Goal: Task Accomplishment & Management: Manage account settings

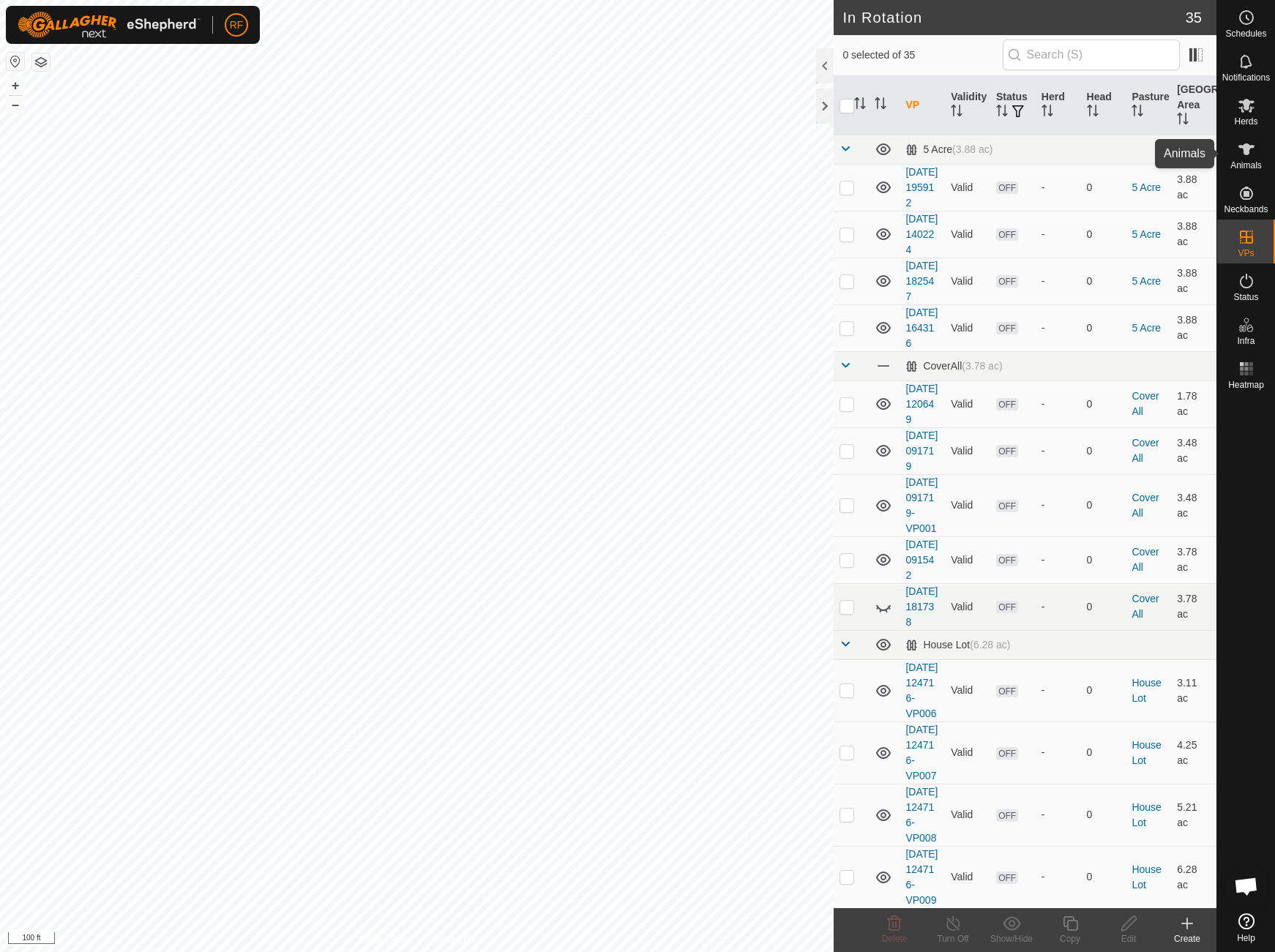
click at [1242, 147] on icon at bounding box center [1247, 149] width 16 height 12
click at [1247, 149] on icon at bounding box center [1247, 149] width 16 height 12
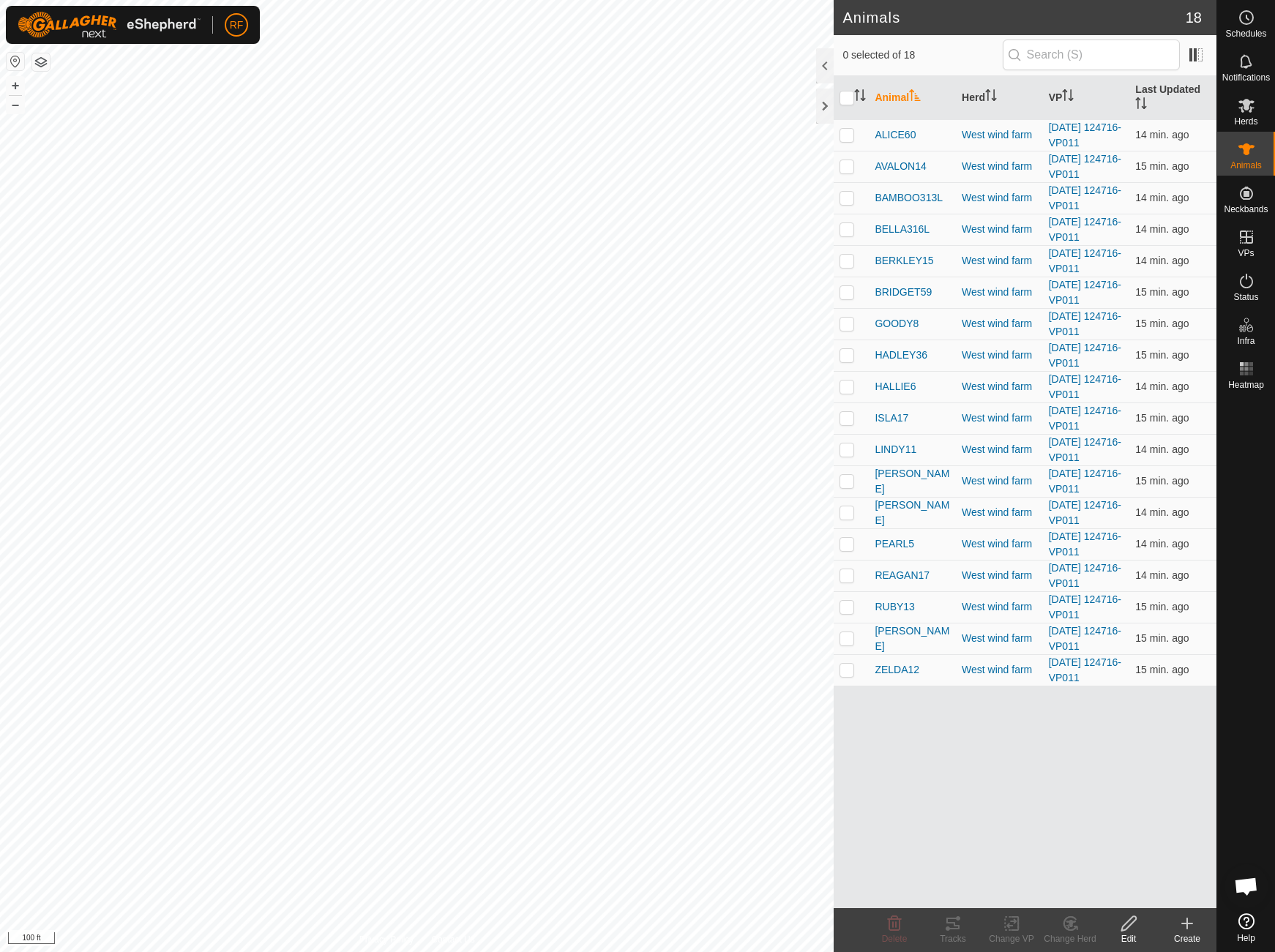
click at [1186, 926] on icon at bounding box center [1187, 924] width 17 height 17
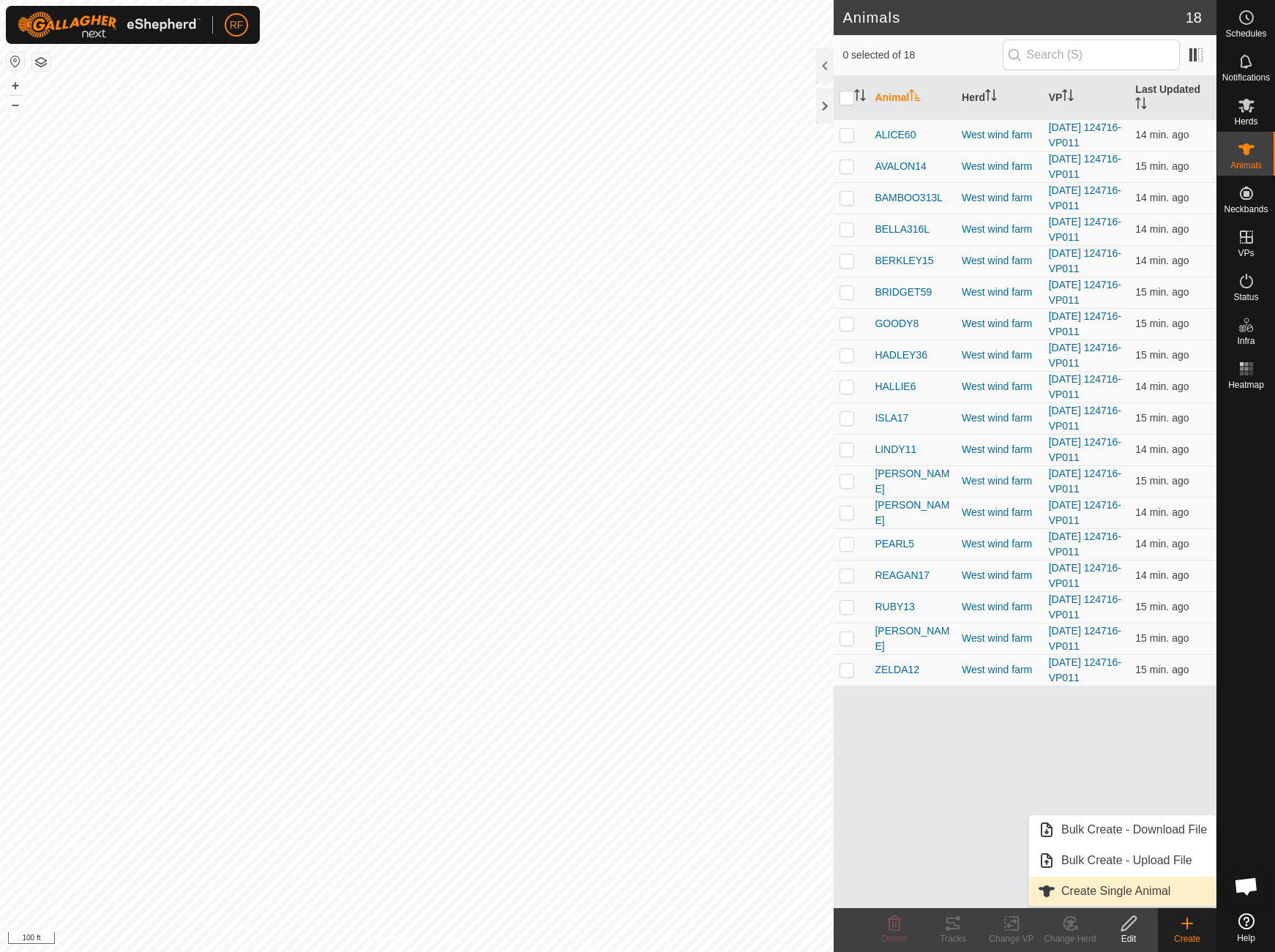
click at [1146, 894] on link "Create Single Animal" at bounding box center [1123, 891] width 187 height 29
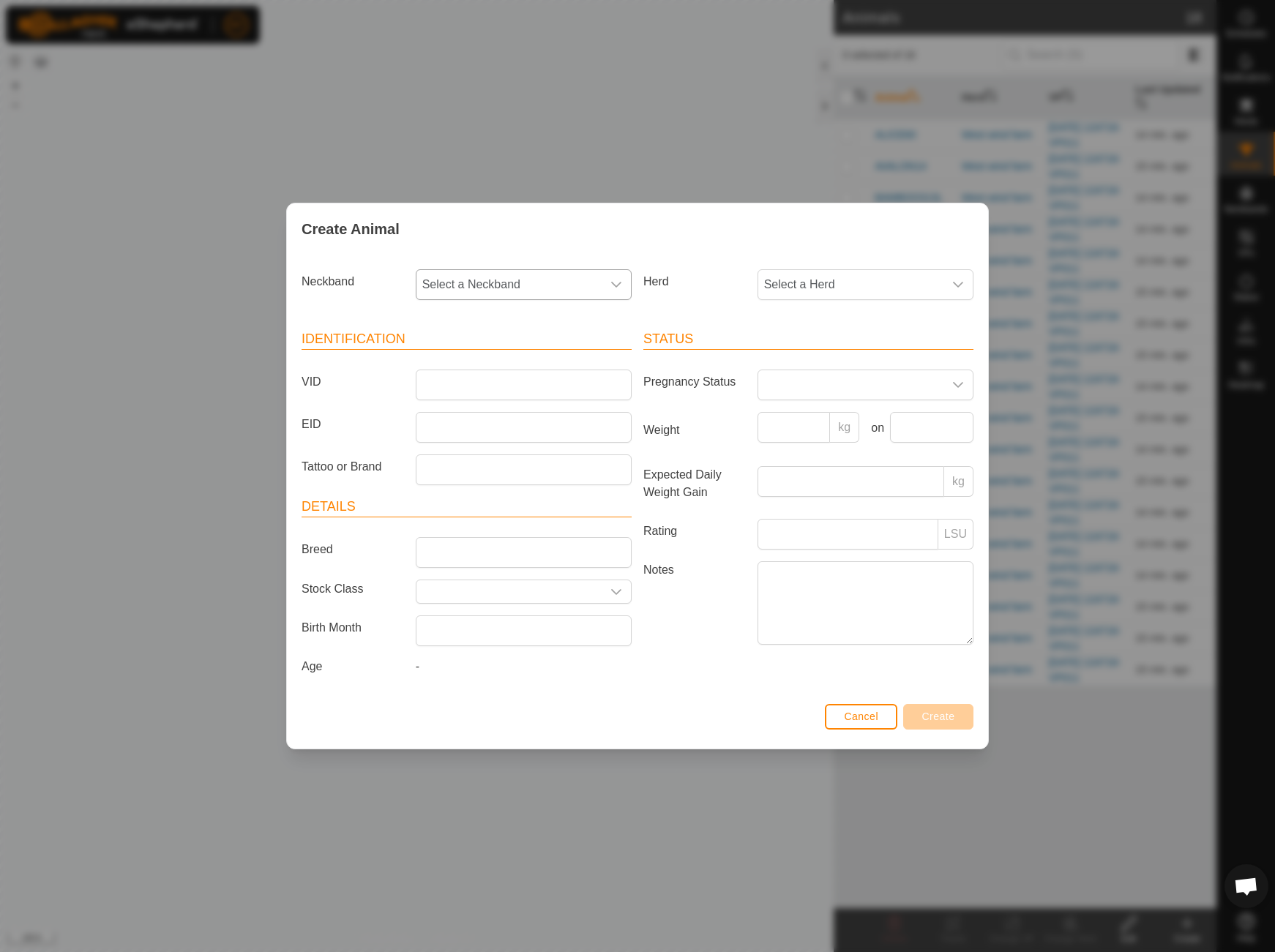
click at [614, 279] on icon "dropdown trigger" at bounding box center [616, 285] width 12 height 12
click at [544, 431] on li "0949954253" at bounding box center [525, 442] width 215 height 29
click at [837, 279] on span "Select a Herd" at bounding box center [851, 284] width 185 height 29
click at [841, 388] on li "West wind farm" at bounding box center [866, 390] width 215 height 29
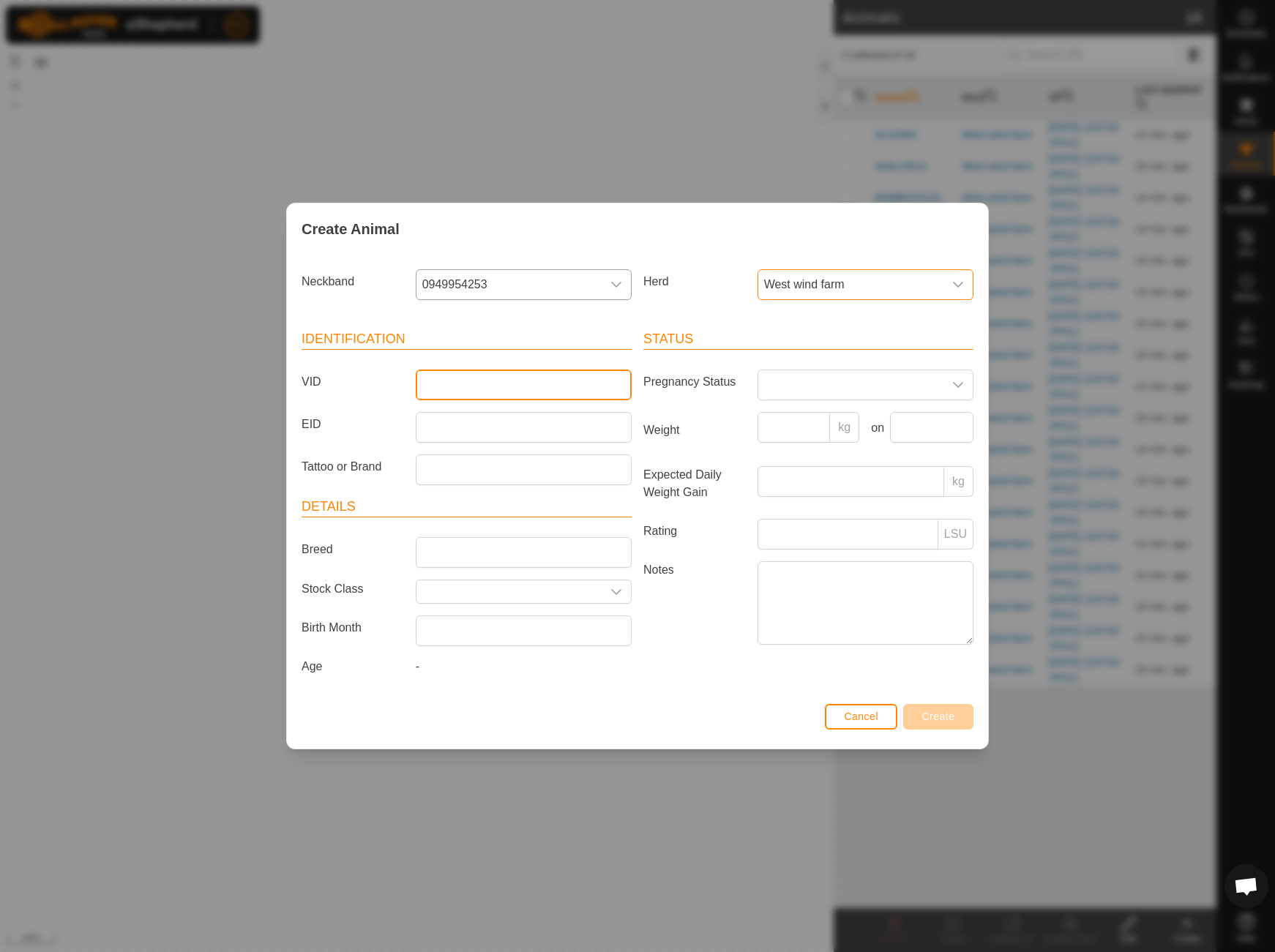
click at [534, 378] on input "VID" at bounding box center [524, 385] width 216 height 31
type input "GEMMA57"
click at [940, 722] on span "Create" at bounding box center [939, 716] width 33 height 12
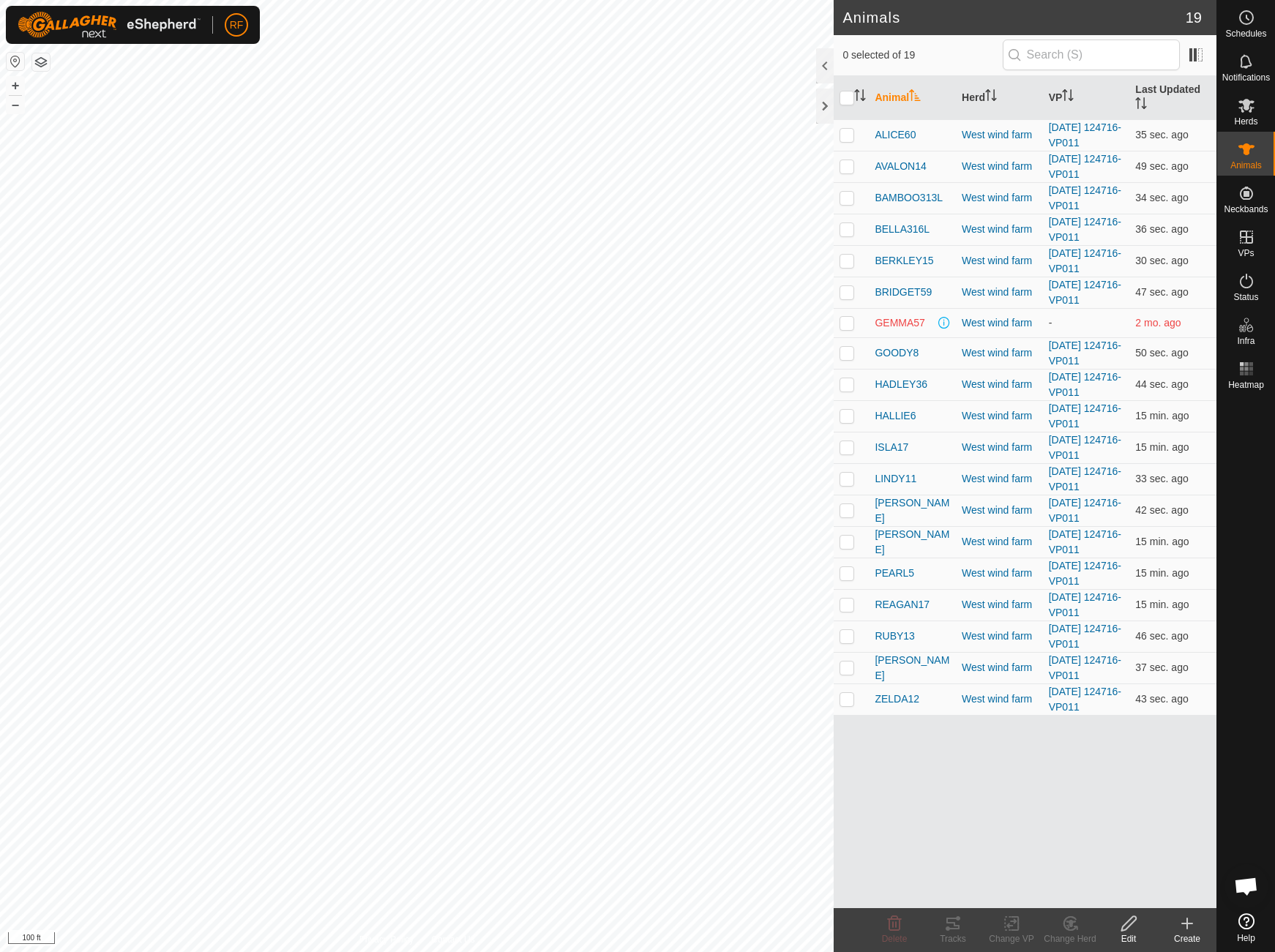
click at [1189, 926] on icon at bounding box center [1187, 924] width 17 height 17
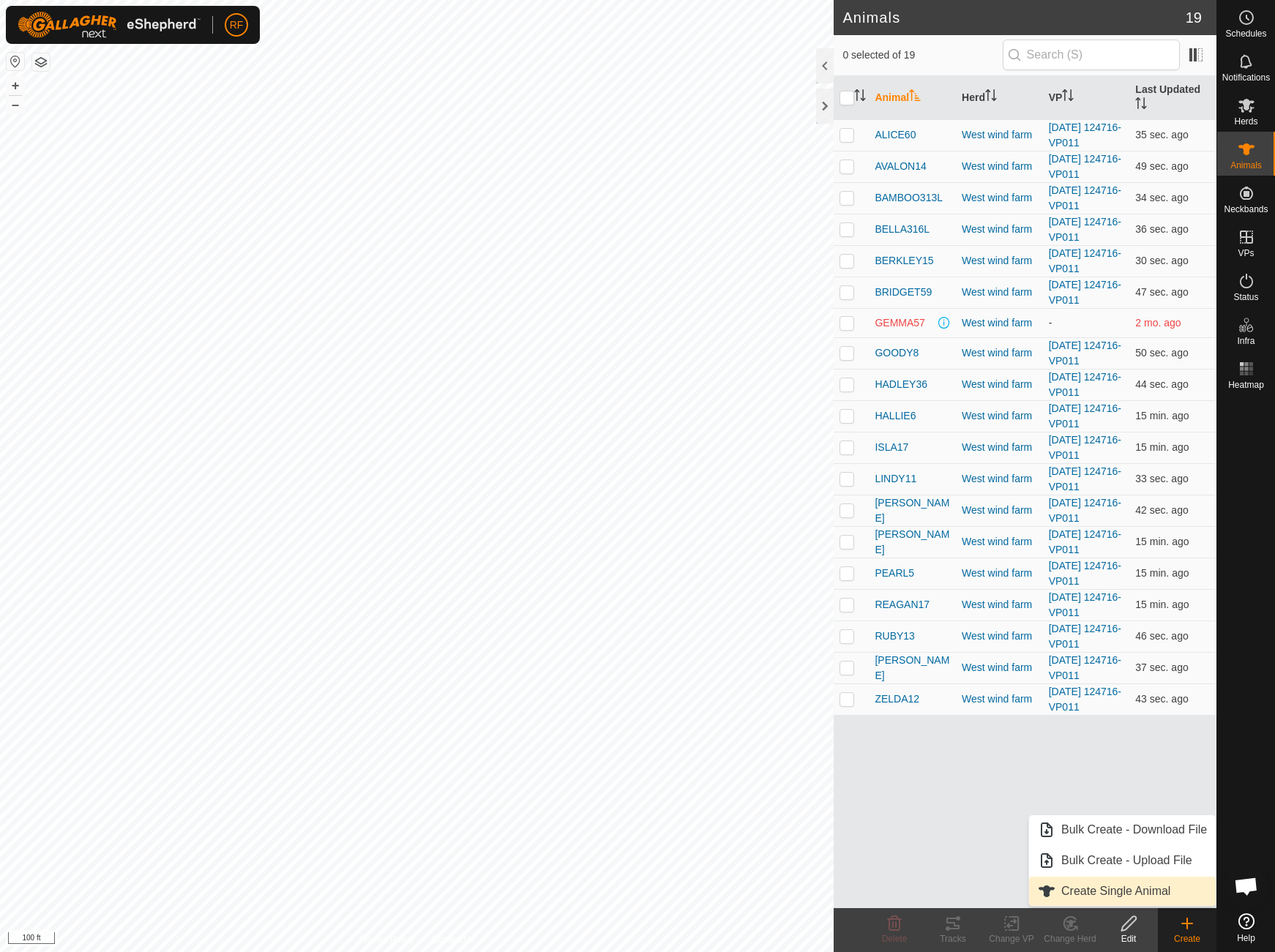
click at [1132, 892] on link "Create Single Animal" at bounding box center [1123, 891] width 187 height 29
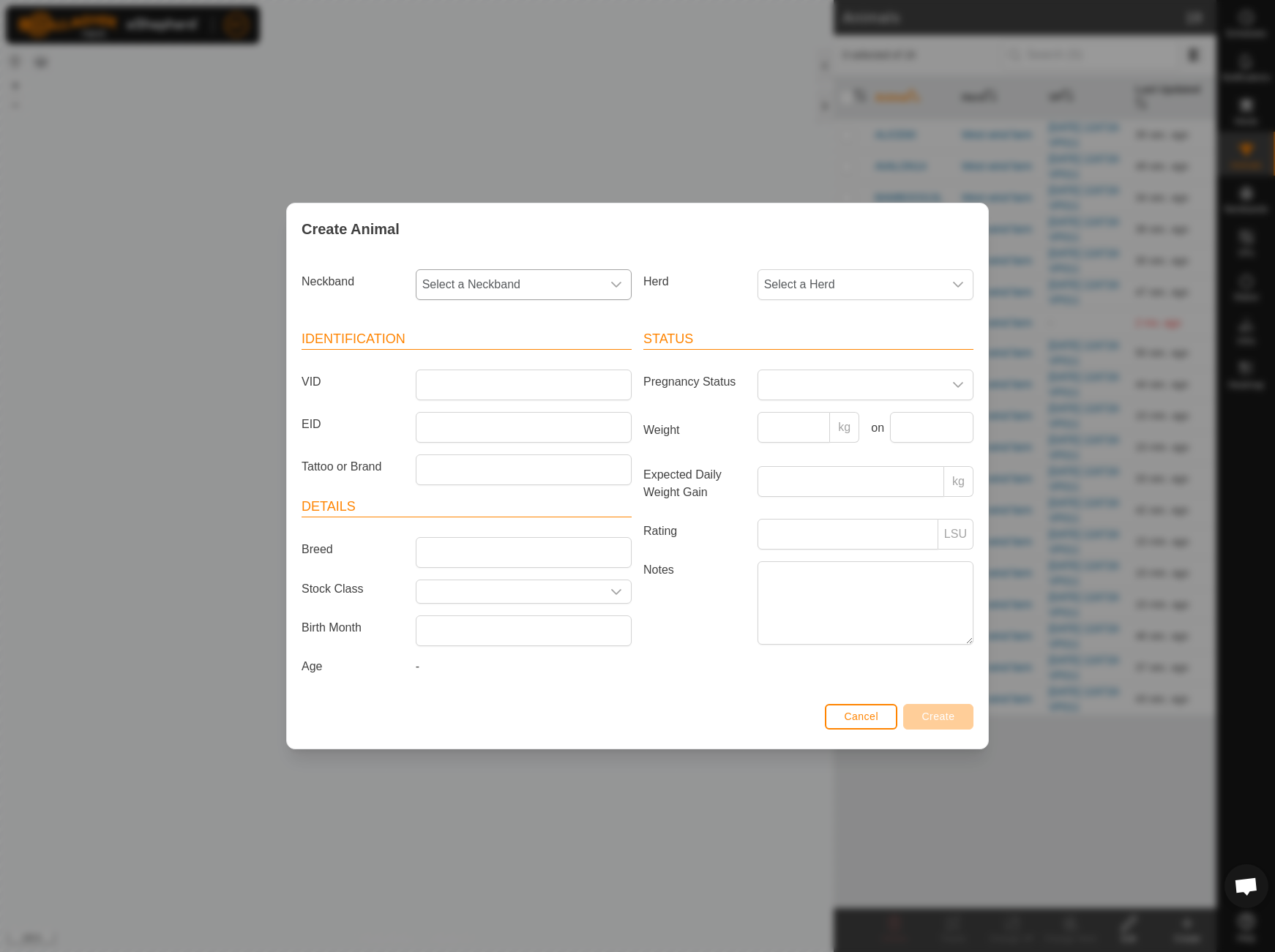
click at [612, 281] on icon "dropdown trigger" at bounding box center [616, 285] width 12 height 12
click at [481, 460] on li "0674051031" at bounding box center [525, 460] width 215 height 29
click at [817, 274] on span "Select a Herd" at bounding box center [851, 284] width 185 height 29
drag, startPoint x: 805, startPoint y: 383, endPoint x: 772, endPoint y: 381, distance: 33.1
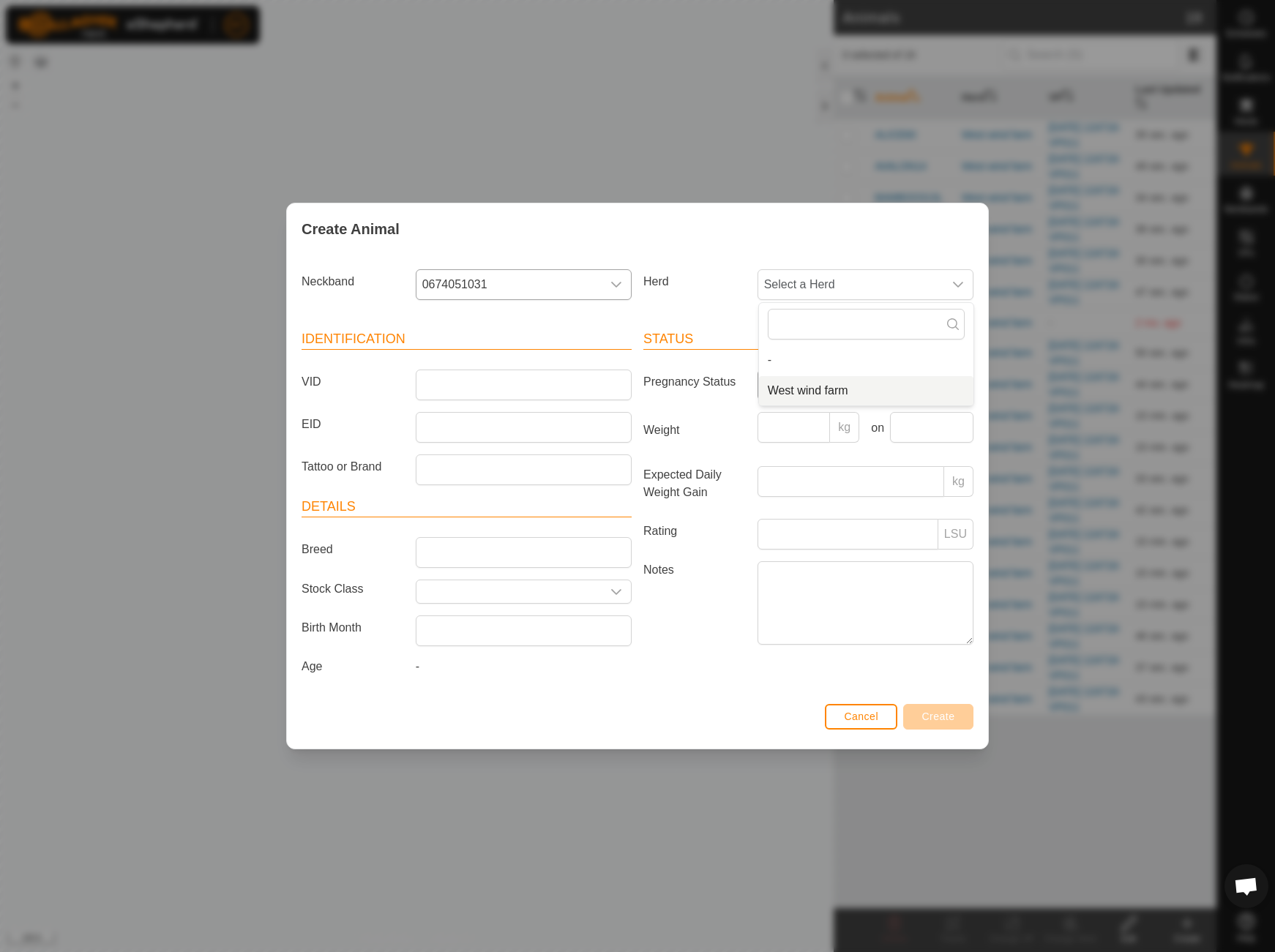
click at [805, 383] on li "West wind farm" at bounding box center [866, 390] width 215 height 29
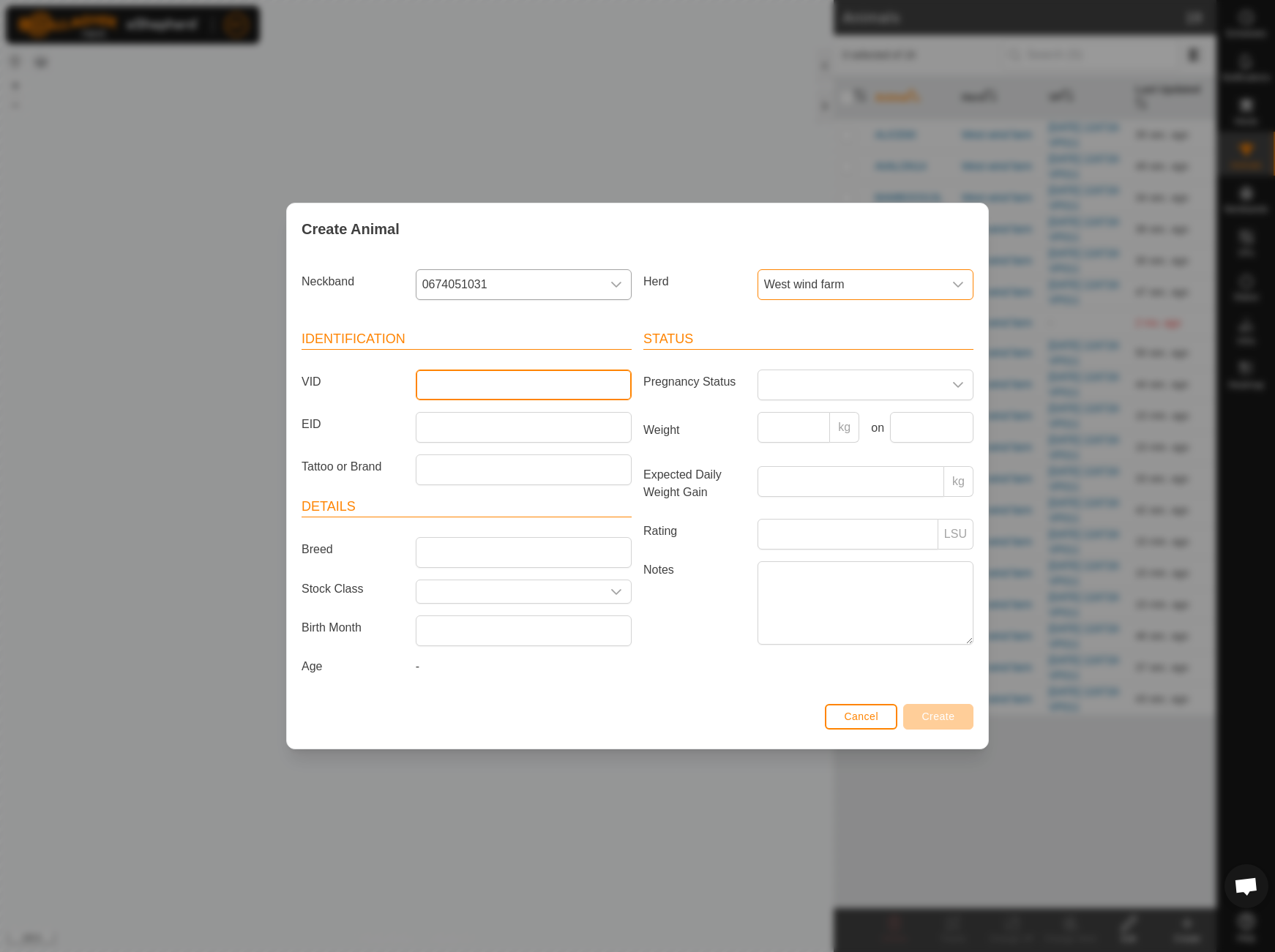
click at [510, 392] on input "VID" at bounding box center [524, 385] width 216 height 31
type input "GRYTA58"
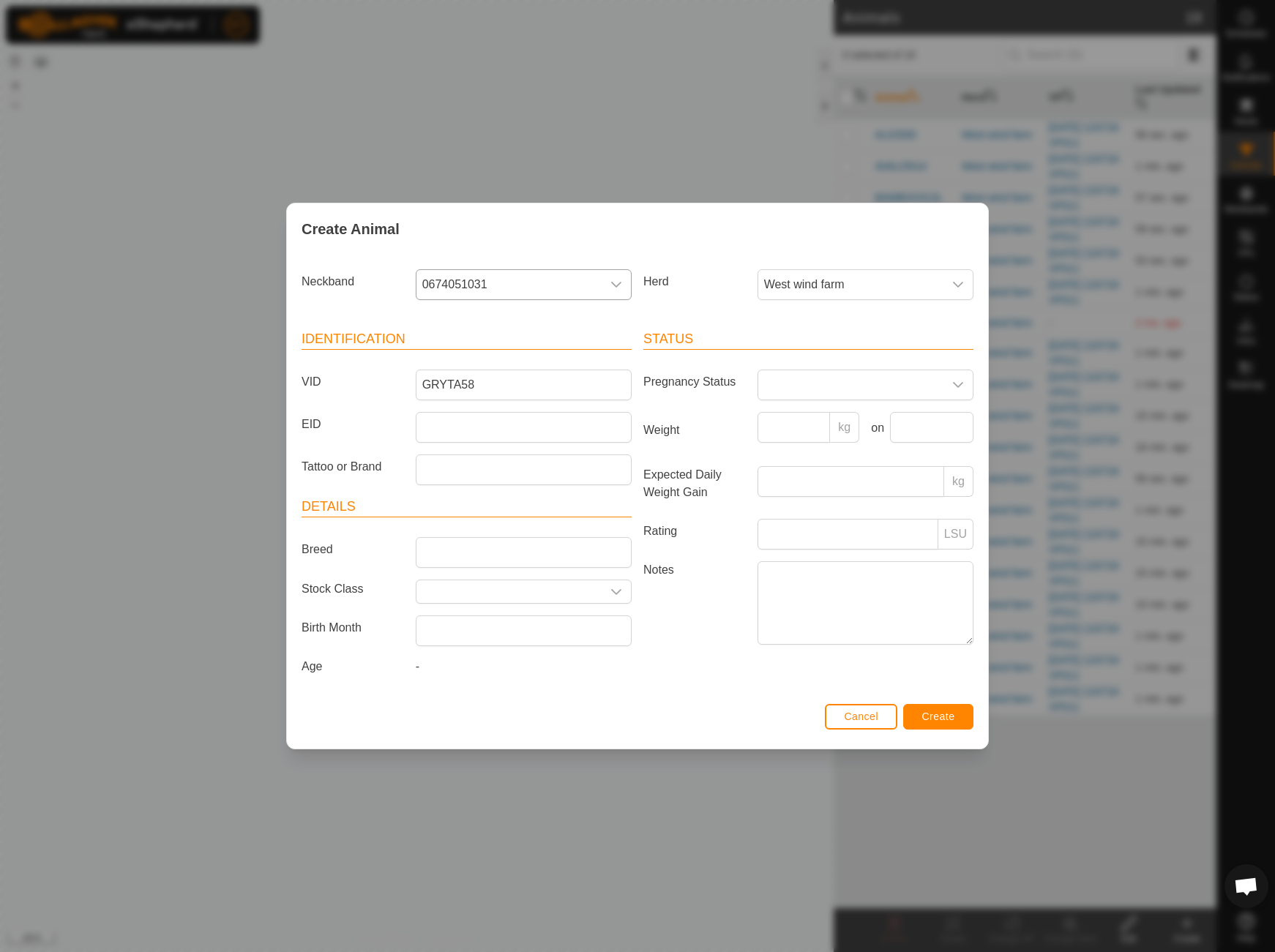
click at [949, 722] on span "Create" at bounding box center [939, 716] width 33 height 12
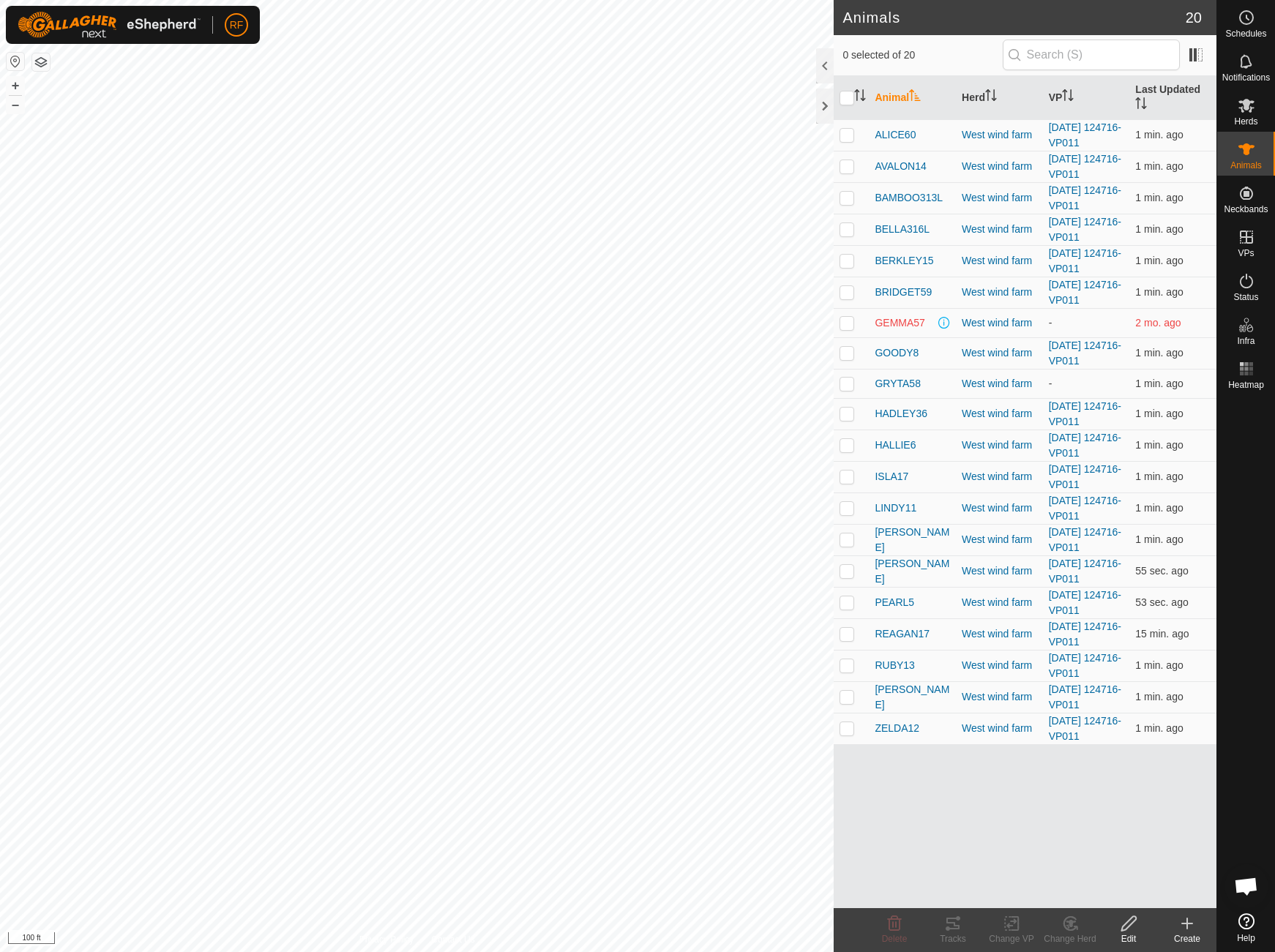
click at [1189, 928] on icon at bounding box center [1187, 924] width 17 height 17
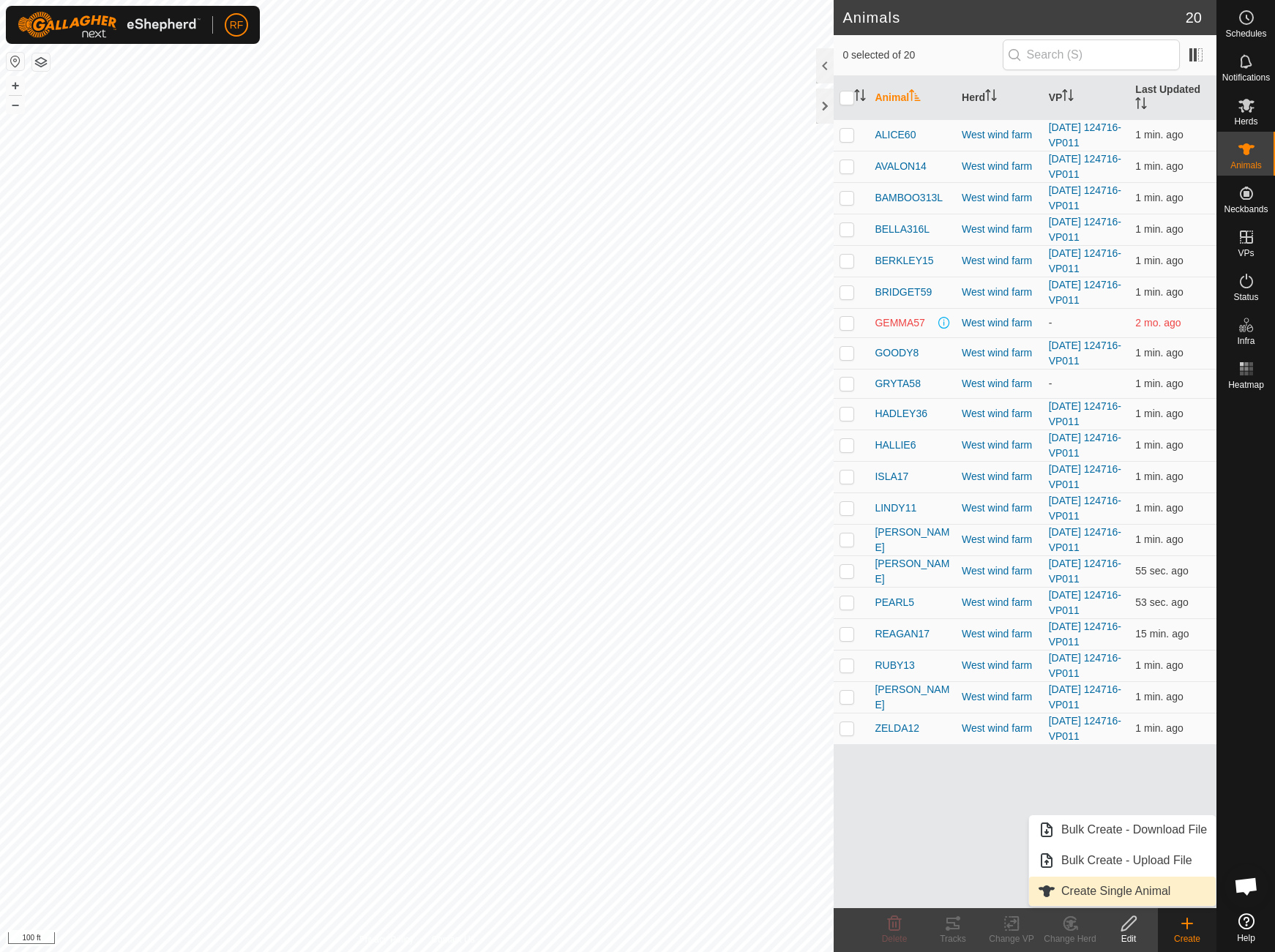
click at [1145, 892] on link "Create Single Animal" at bounding box center [1123, 891] width 187 height 29
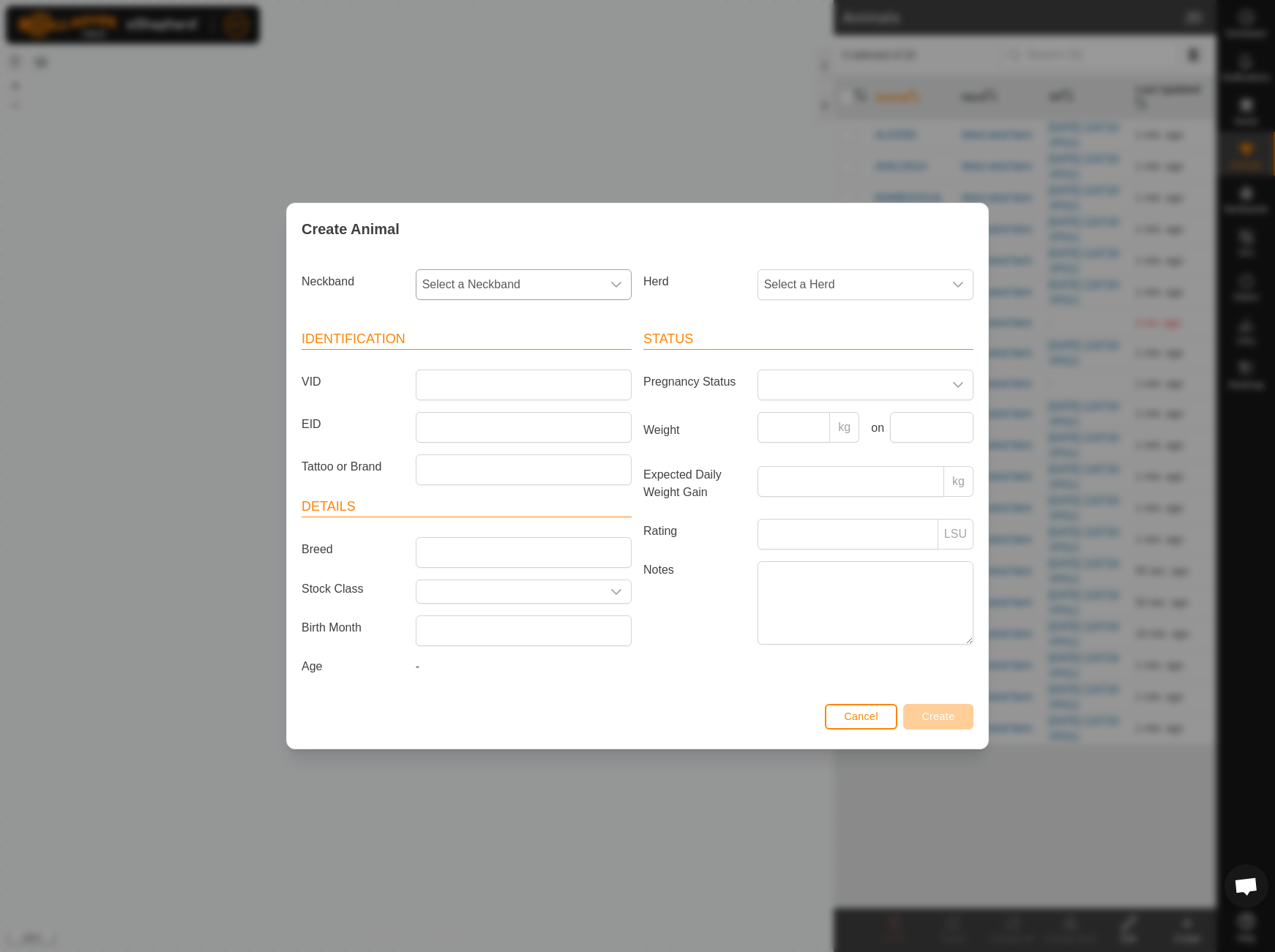
click at [578, 275] on span "Select a Neckband" at bounding box center [509, 284] width 185 height 29
click at [478, 462] on li "3465928792" at bounding box center [525, 463] width 215 height 29
click at [795, 278] on span "Select a Herd" at bounding box center [851, 284] width 185 height 29
drag, startPoint x: 802, startPoint y: 383, endPoint x: 780, endPoint y: 368, distance: 26.6
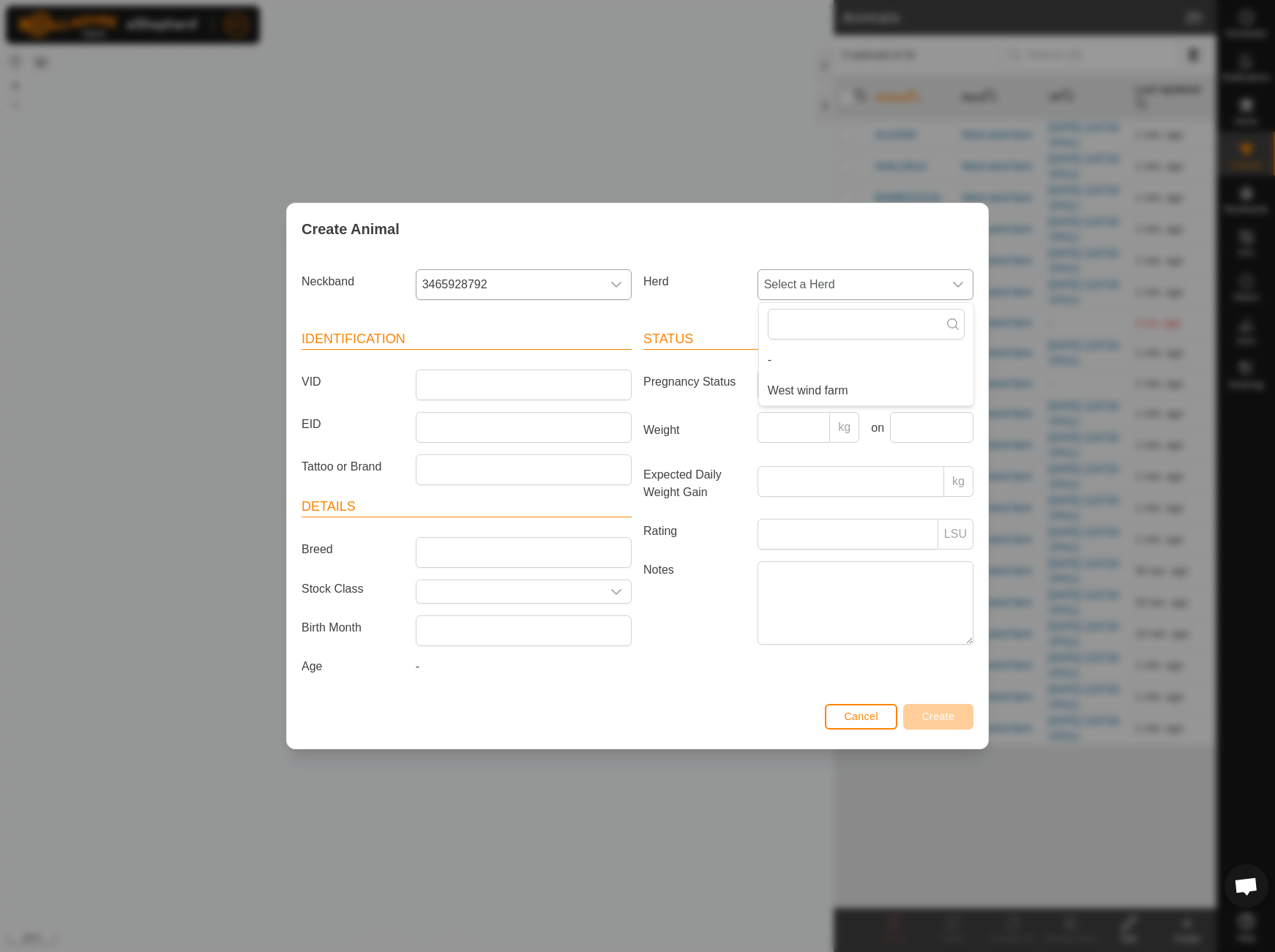
click at [801, 383] on li "West wind farm" at bounding box center [866, 390] width 215 height 29
click at [559, 384] on input "VID" at bounding box center [524, 385] width 216 height 31
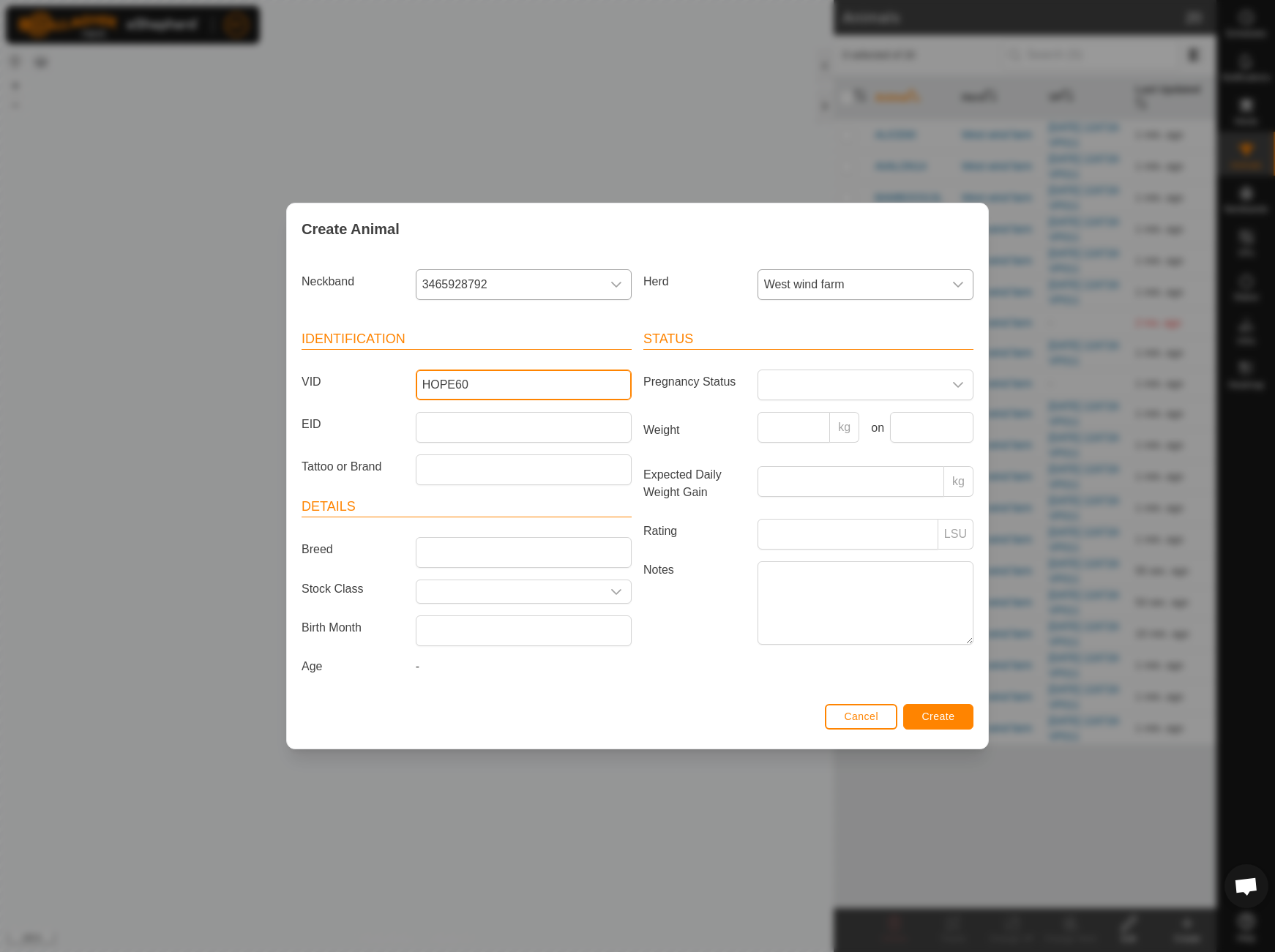
type input "HOPE60"
click at [940, 722] on span "Create" at bounding box center [939, 716] width 33 height 12
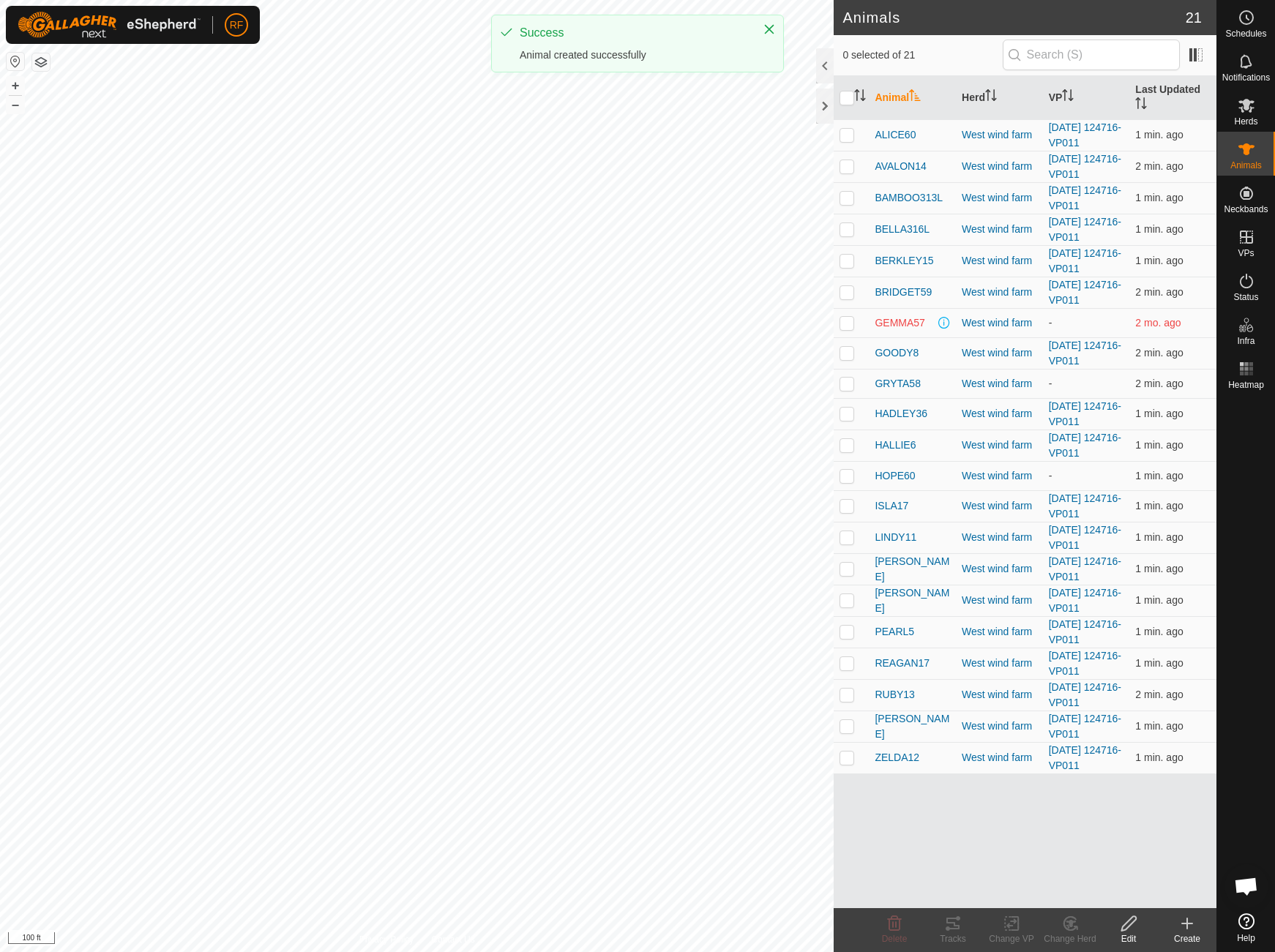
click at [1188, 924] on icon at bounding box center [1187, 924] width 10 height 0
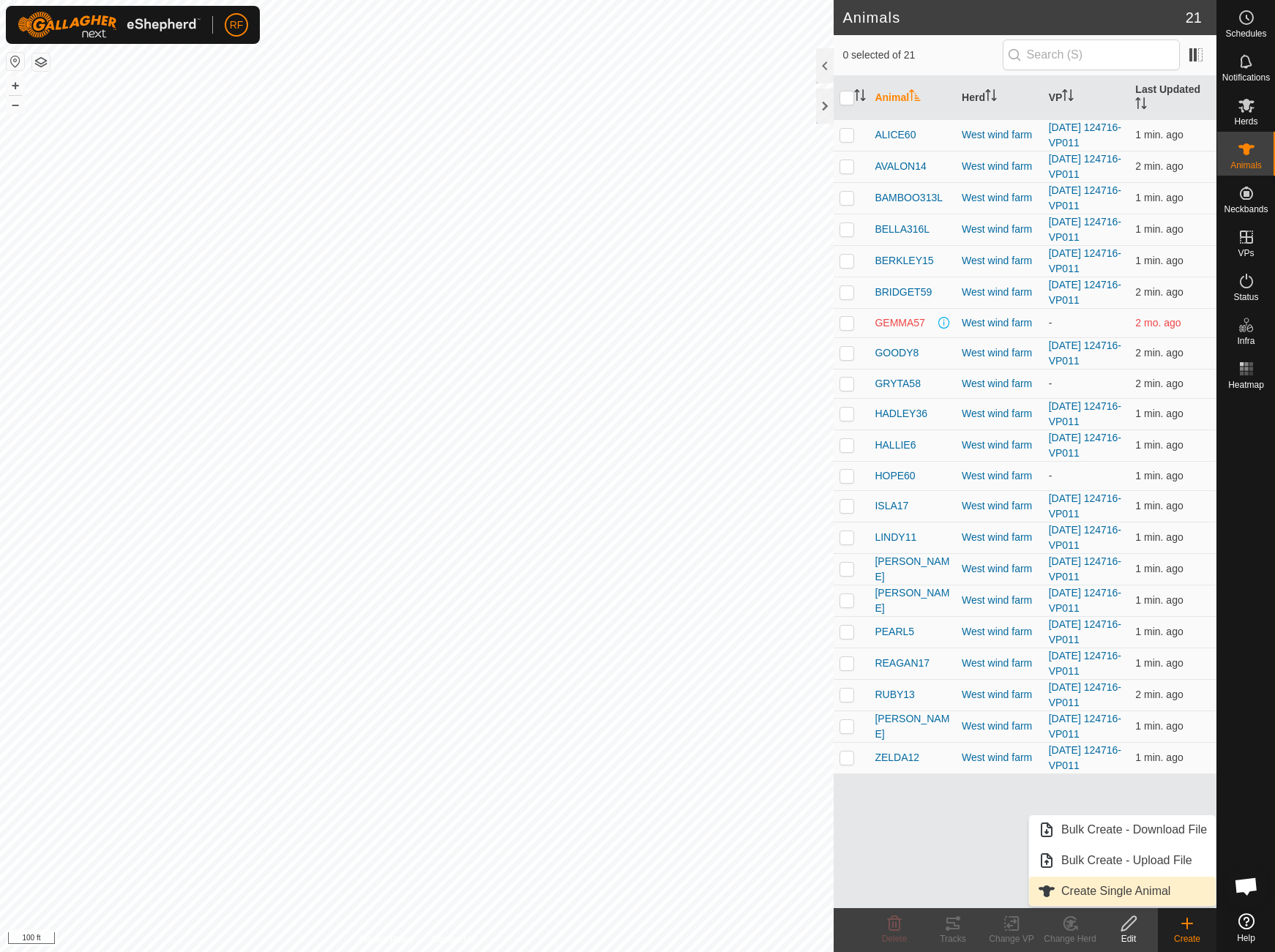
click at [1136, 892] on link "Create Single Animal" at bounding box center [1123, 891] width 187 height 29
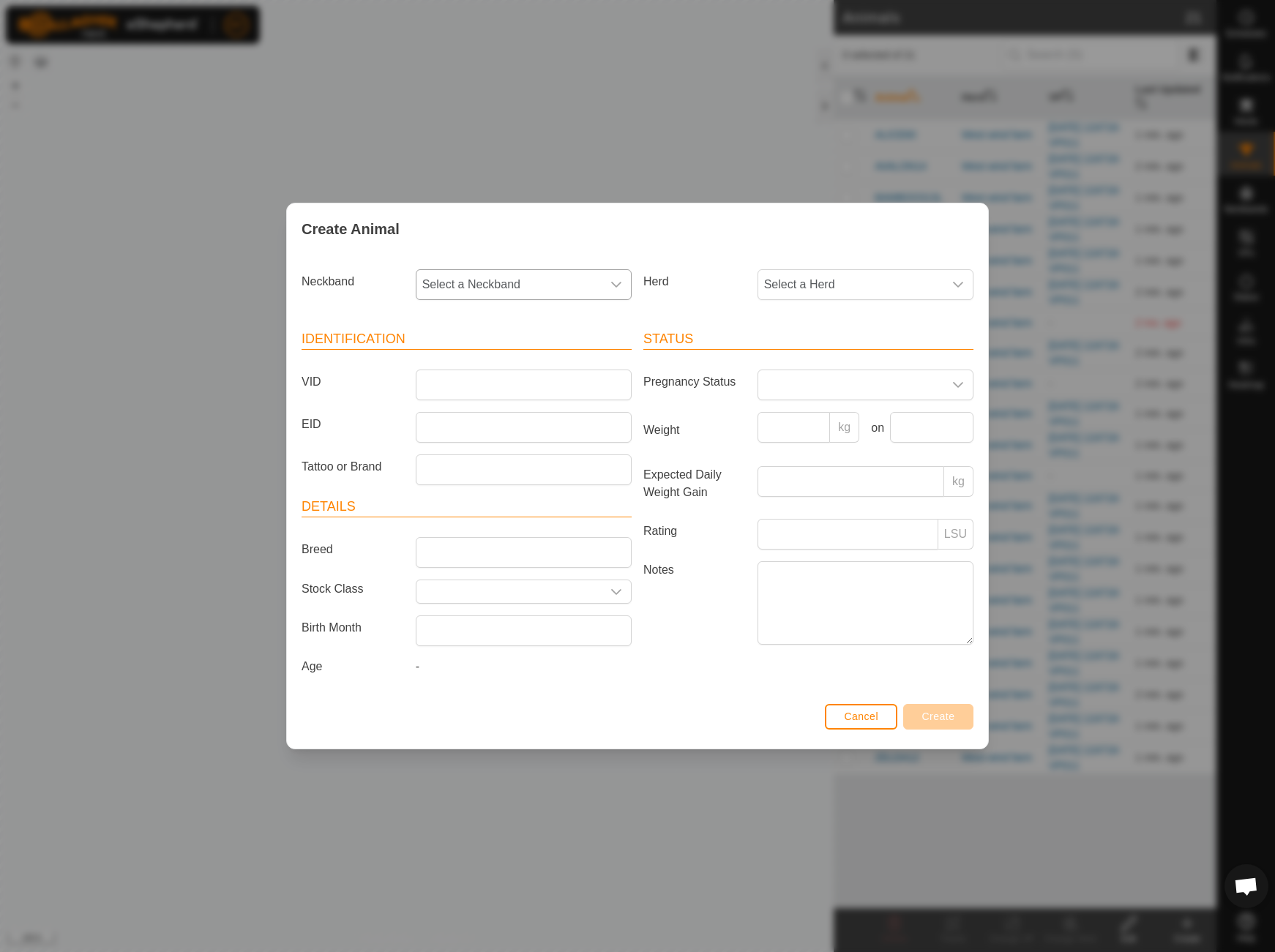
click at [608, 282] on div "dropdown trigger" at bounding box center [616, 284] width 29 height 29
click at [458, 452] on li "3095562144" at bounding box center [525, 456] width 215 height 29
click at [823, 270] on span "Select a Herd" at bounding box center [851, 284] width 185 height 29
click at [807, 390] on li "West wind farm" at bounding box center [866, 390] width 215 height 29
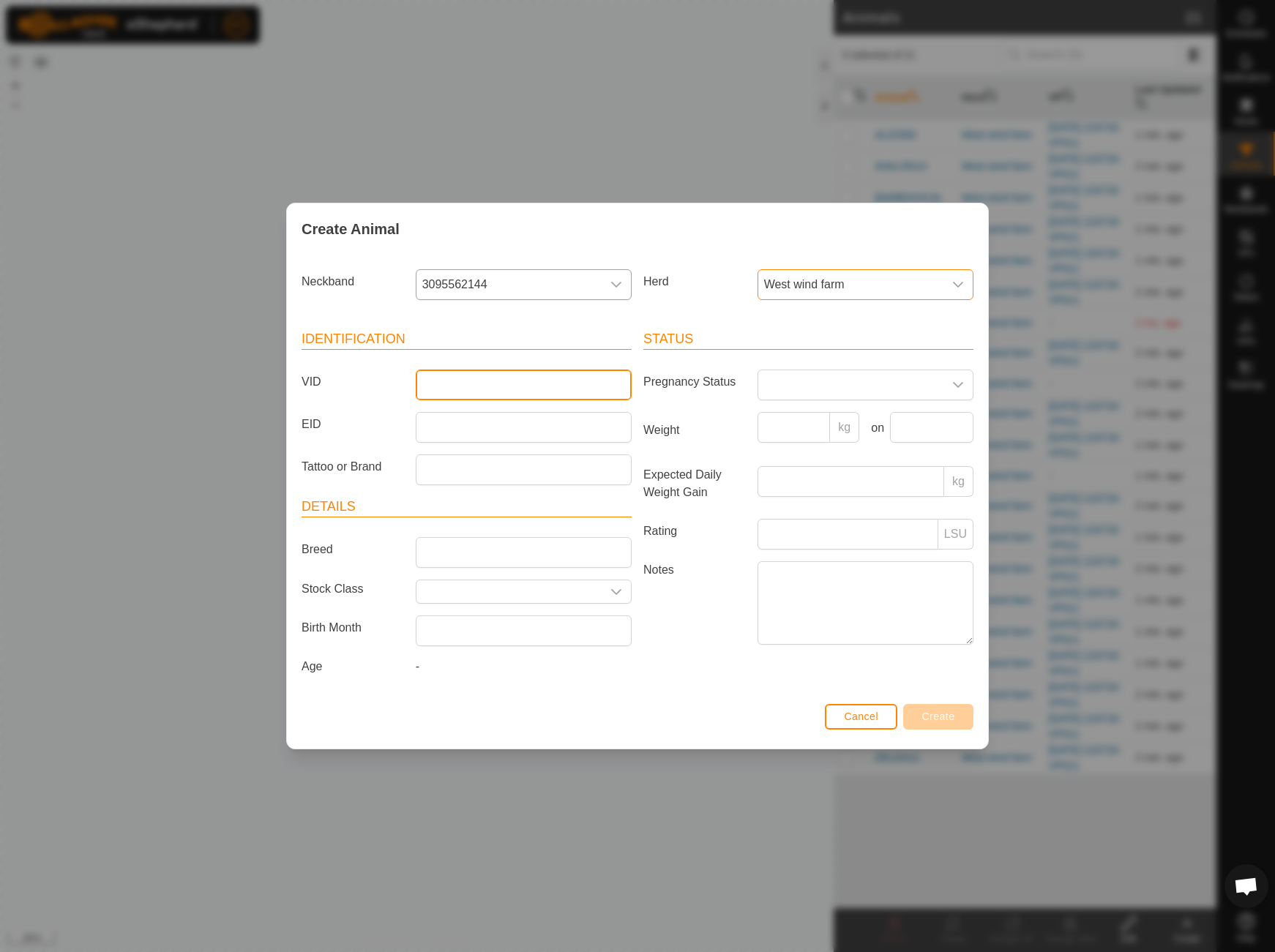
click at [512, 389] on input "VID" at bounding box center [524, 385] width 216 height 31
type input "DAIZY74"
click at [952, 722] on span "Create" at bounding box center [939, 716] width 33 height 12
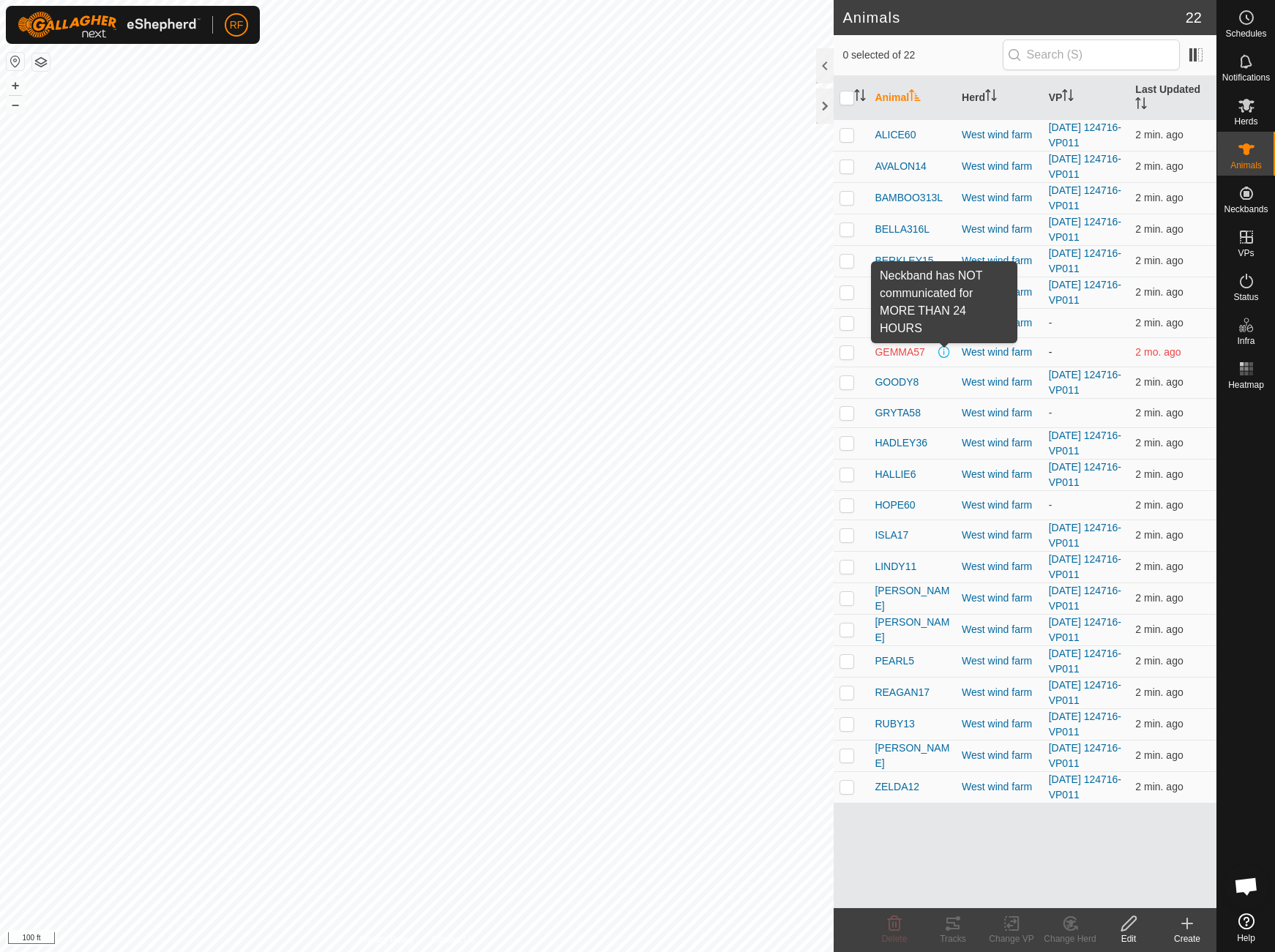
click at [941, 352] on span at bounding box center [944, 352] width 12 height 12
click at [881, 353] on span "GEMMA57" at bounding box center [899, 352] width 50 height 15
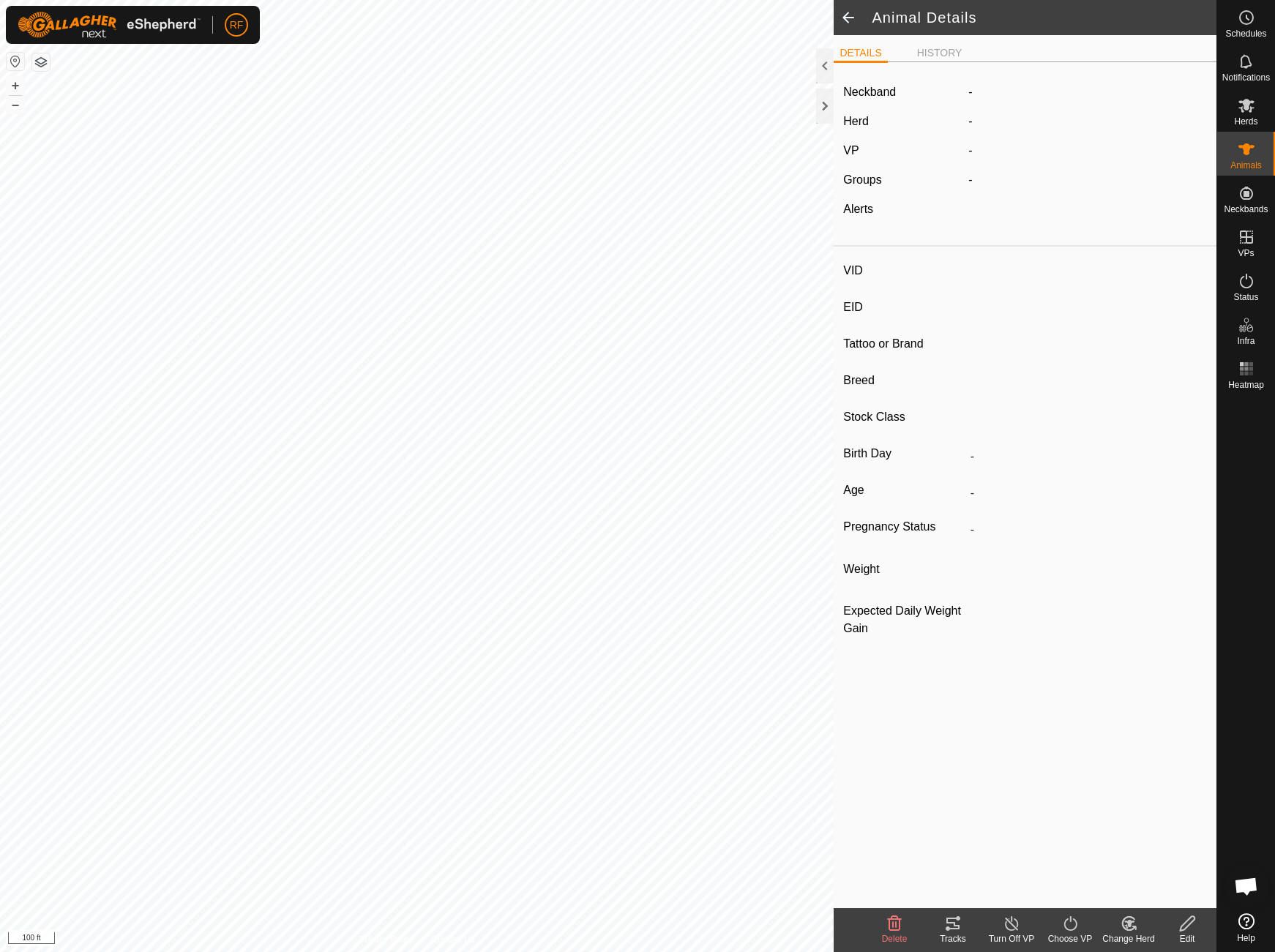
type input "GEMMA57"
type input "-"
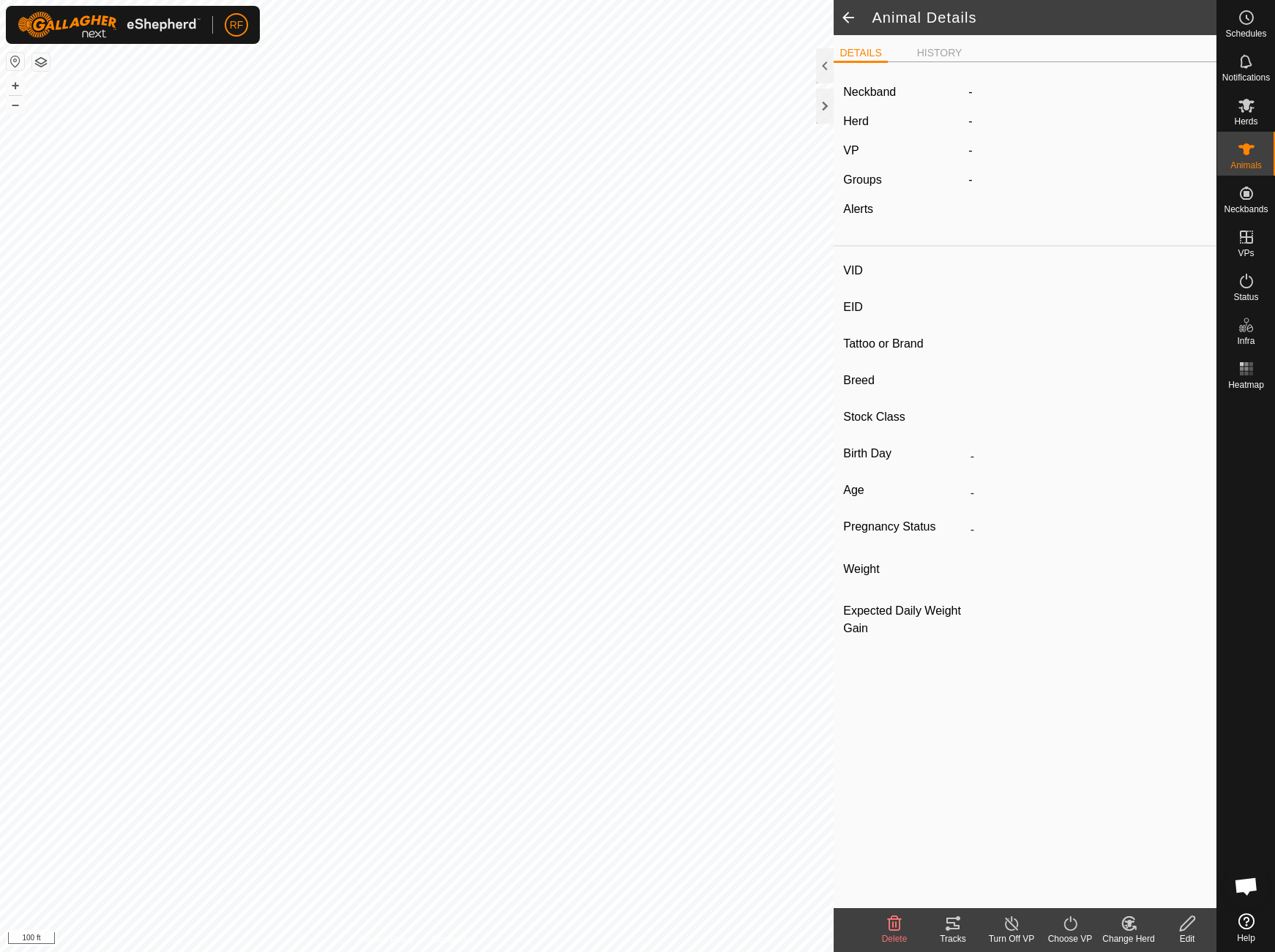
type input "0 kg"
type input "-"
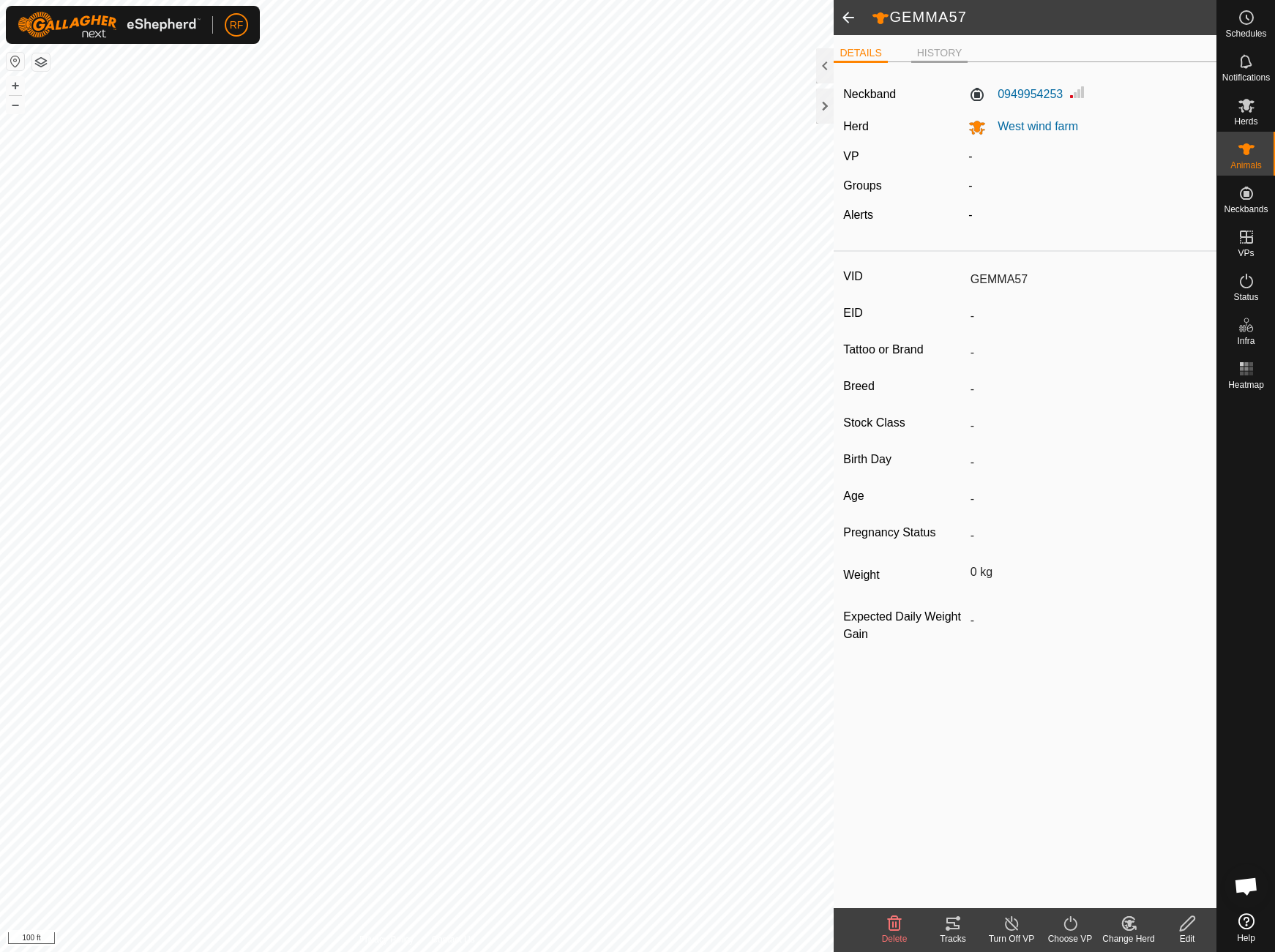
click at [932, 52] on li "HISTORY" at bounding box center [940, 54] width 57 height 17
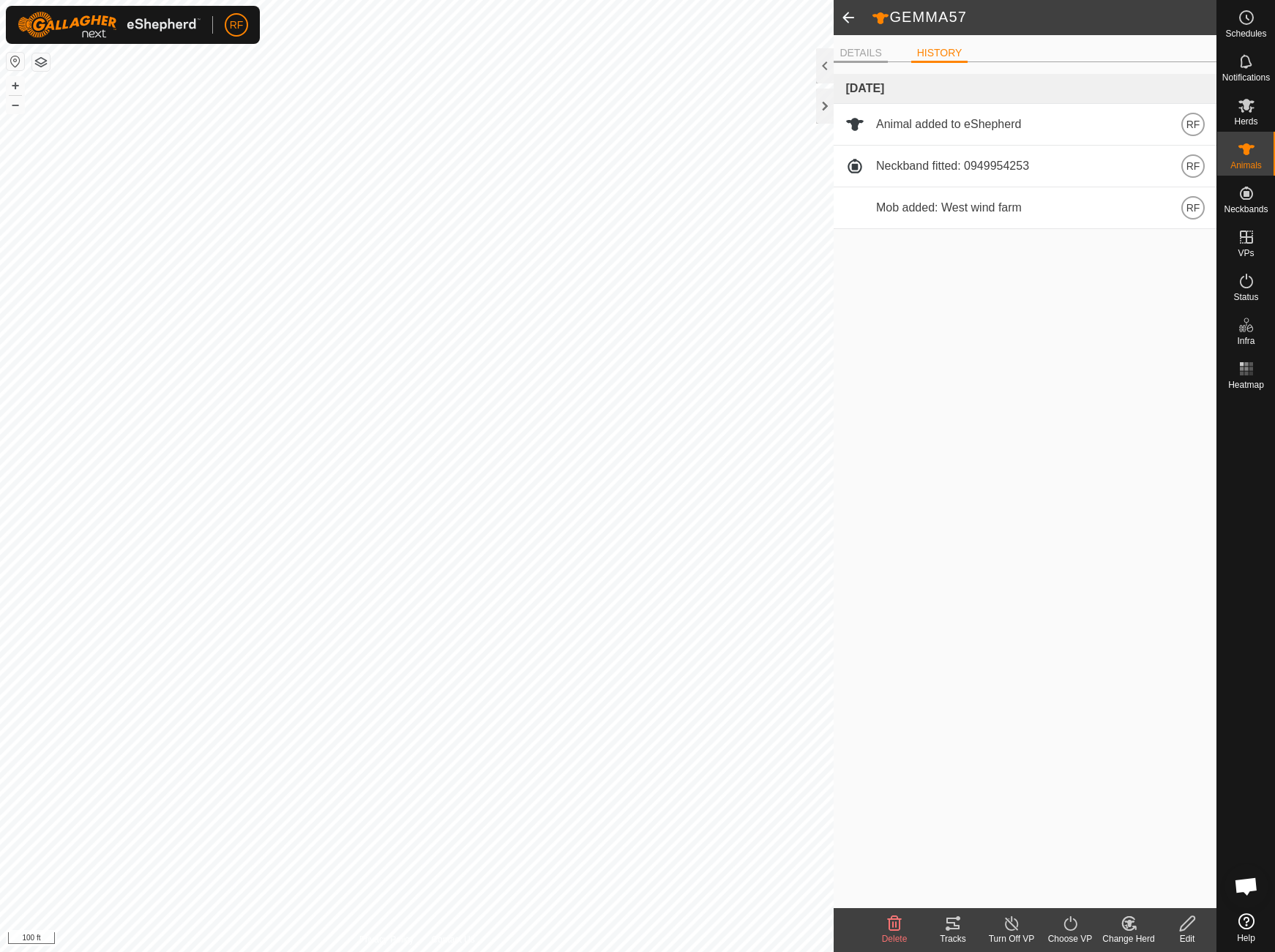
click at [865, 54] on li "DETAILS" at bounding box center [861, 54] width 54 height 17
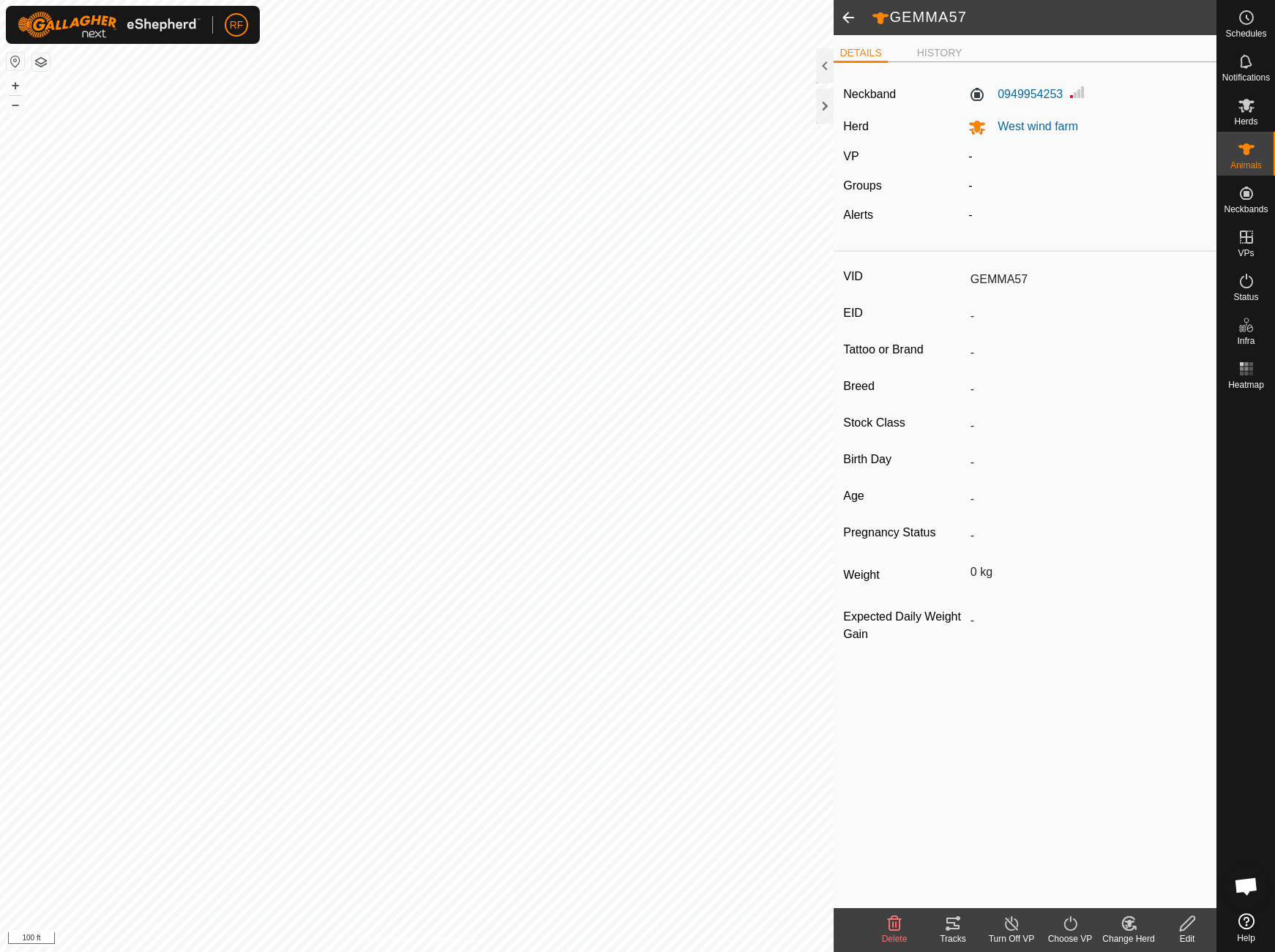
click at [851, 17] on span at bounding box center [848, 17] width 29 height 35
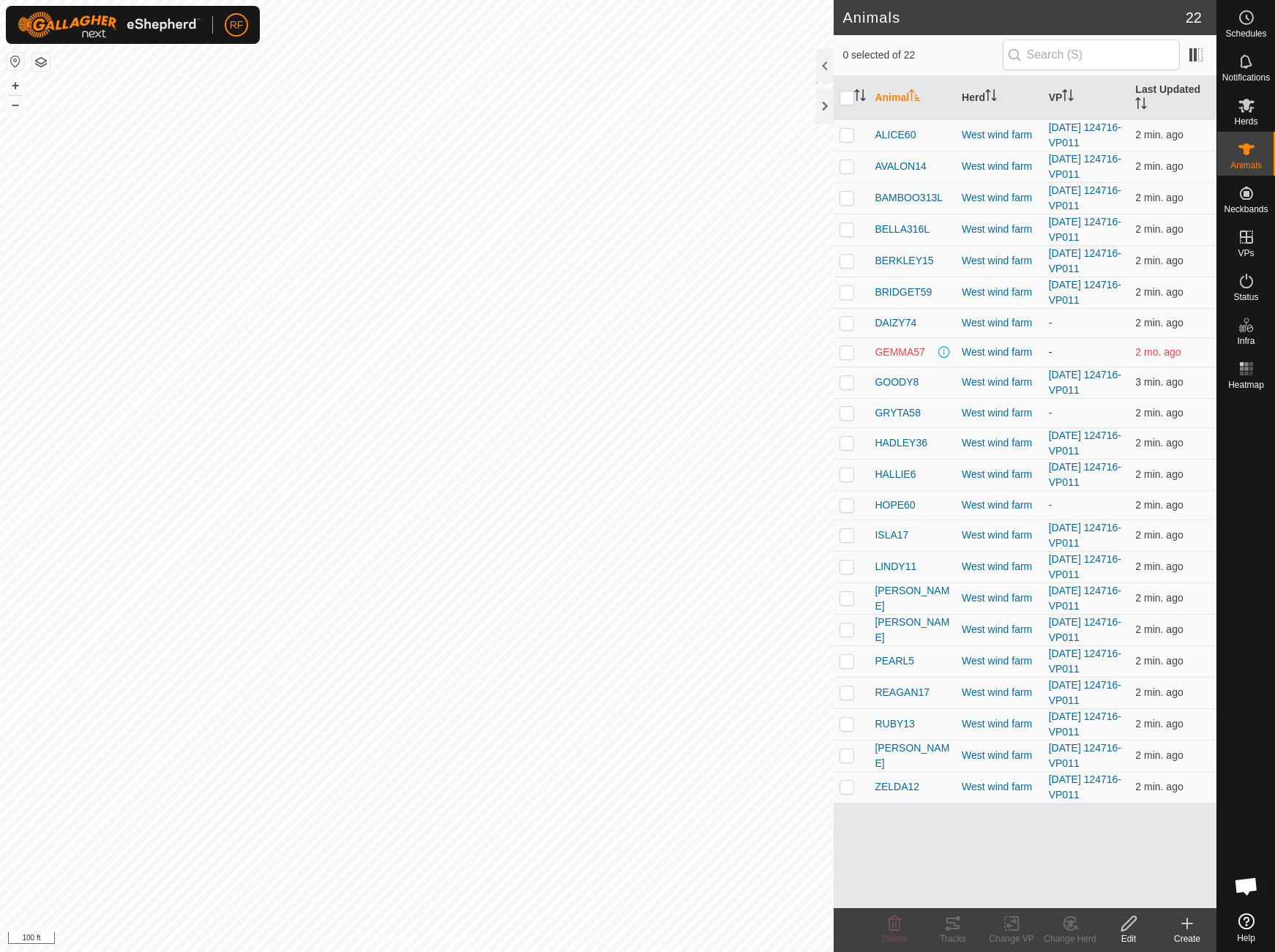
click at [1153, 357] on span "2 mo. ago" at bounding box center [1158, 352] width 46 height 12
click at [940, 356] on span at bounding box center [944, 352] width 12 height 12
click at [942, 353] on span at bounding box center [944, 352] width 12 height 12
click at [942, 350] on span at bounding box center [944, 352] width 12 height 12
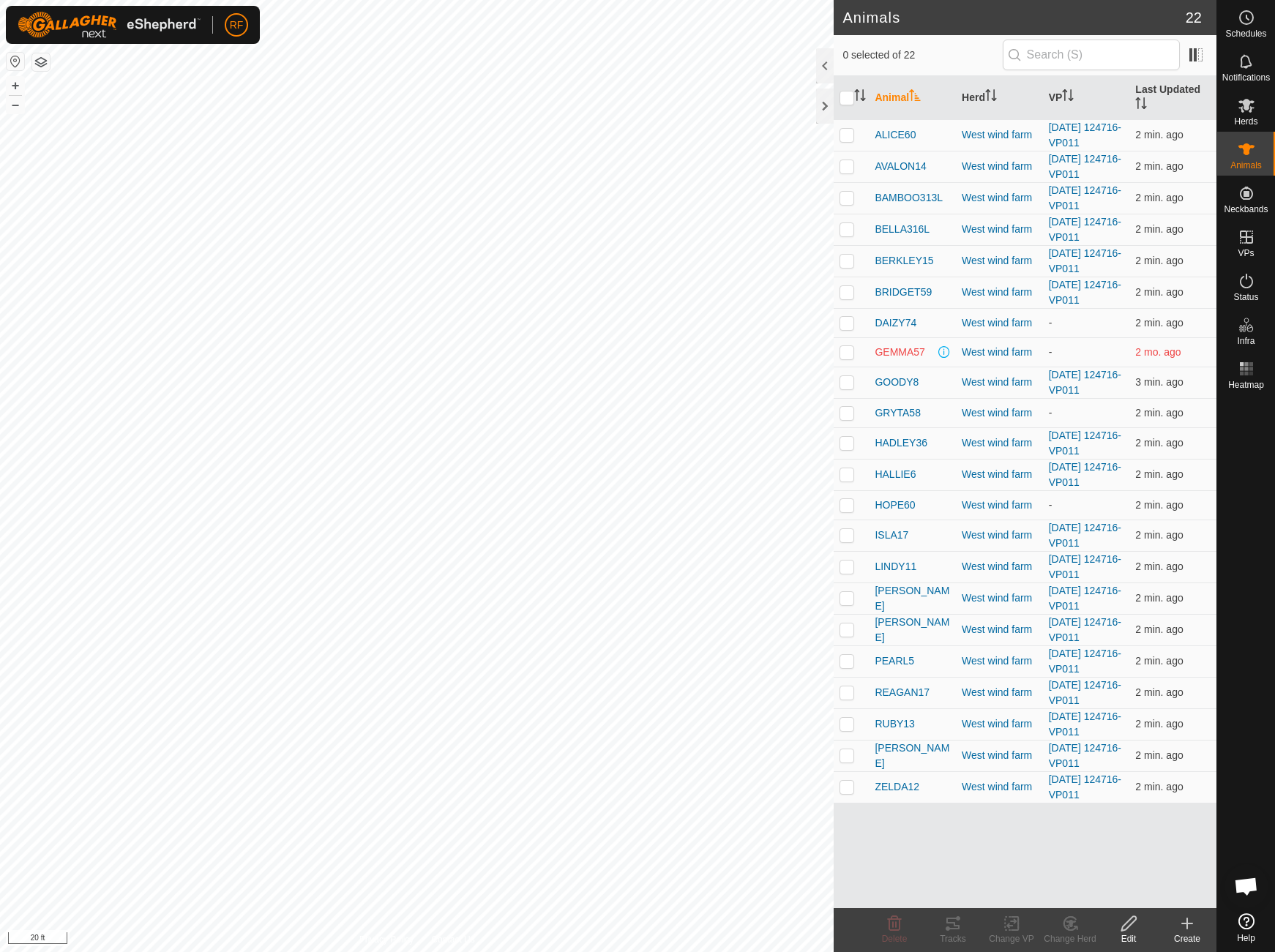
click at [38, 61] on button "button" at bounding box center [41, 62] width 17 height 17
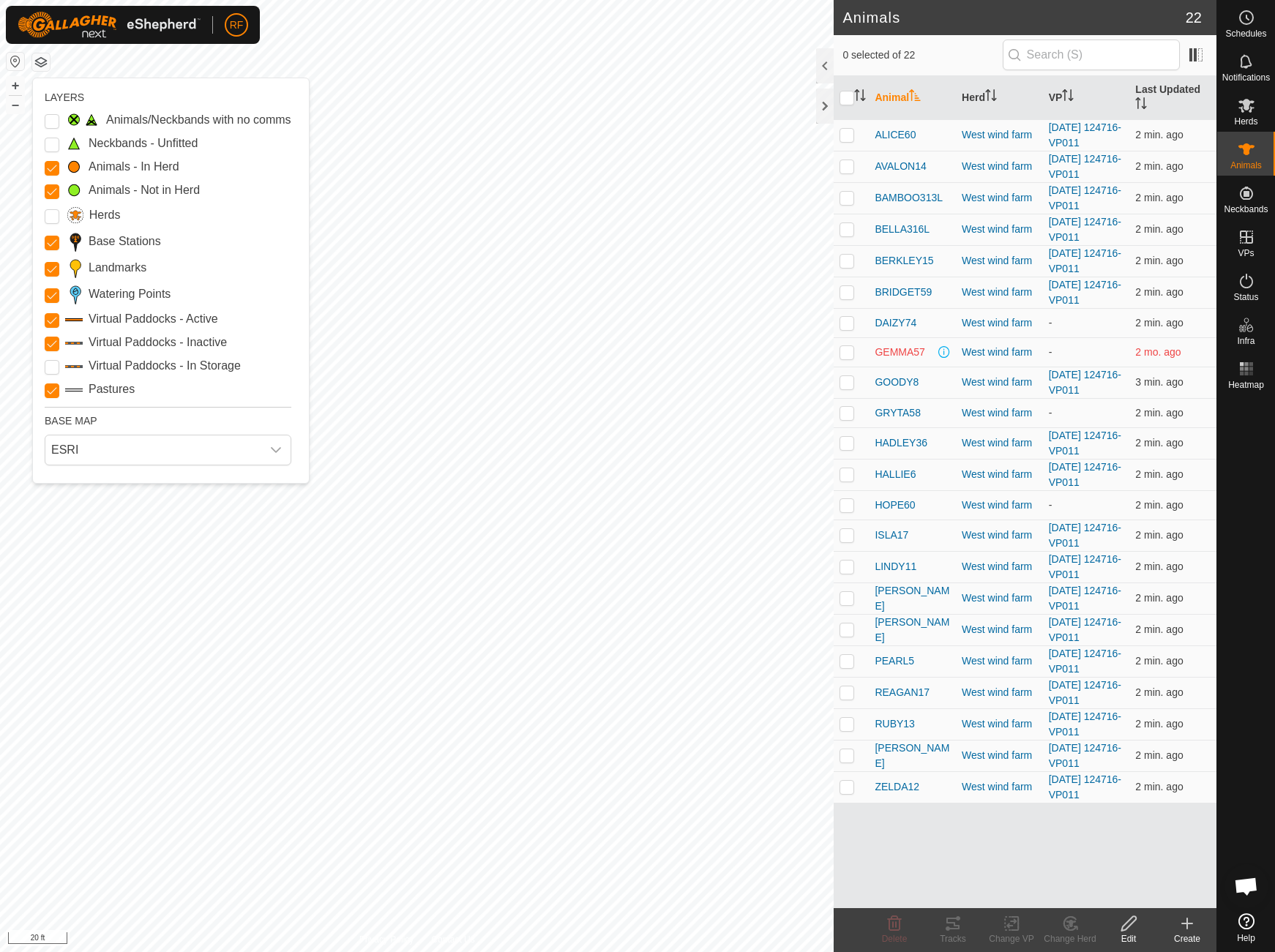
click at [39, 61] on button "button" at bounding box center [41, 62] width 17 height 17
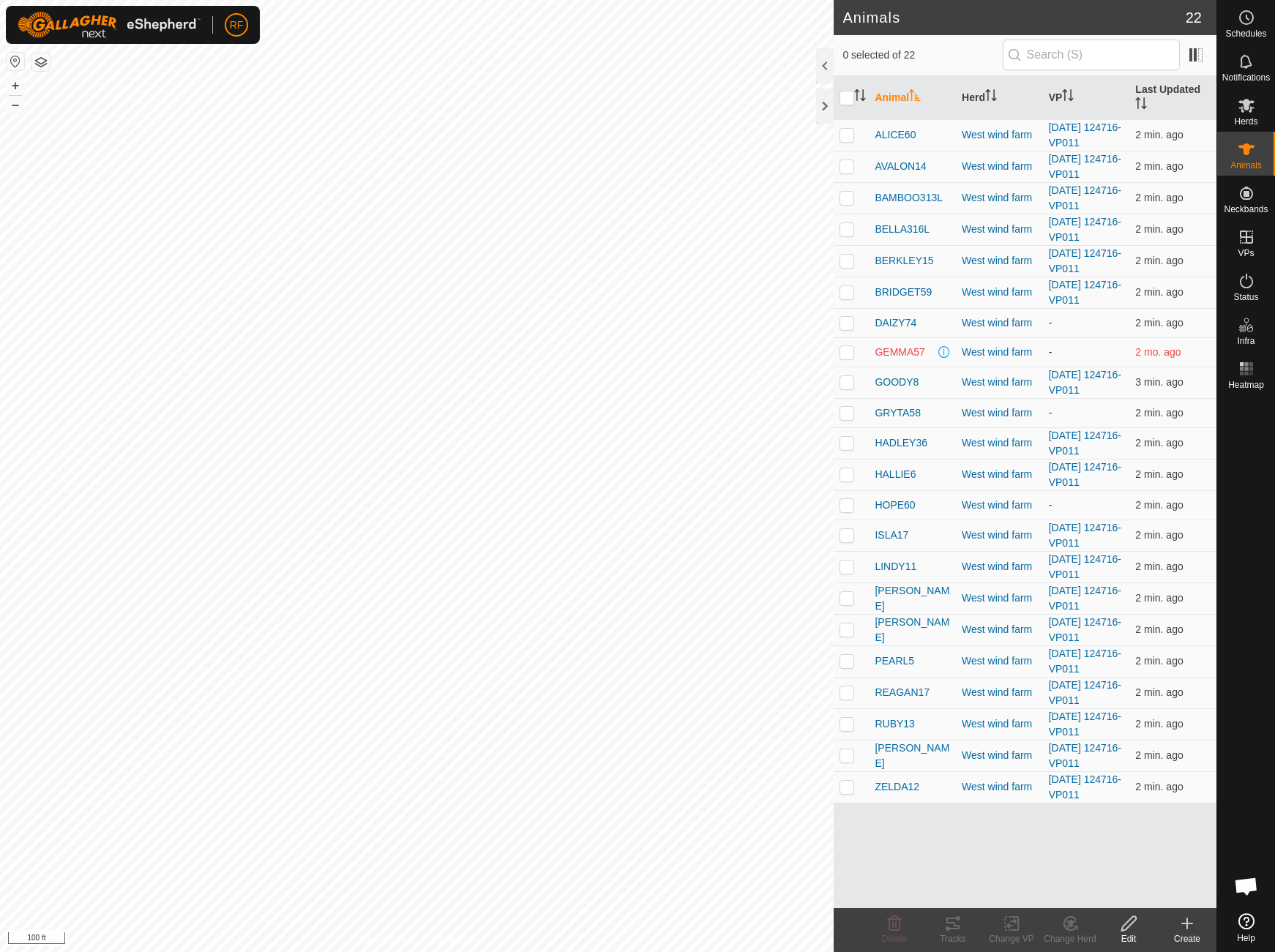
click at [1161, 356] on span "2 mo. ago" at bounding box center [1158, 352] width 46 height 12
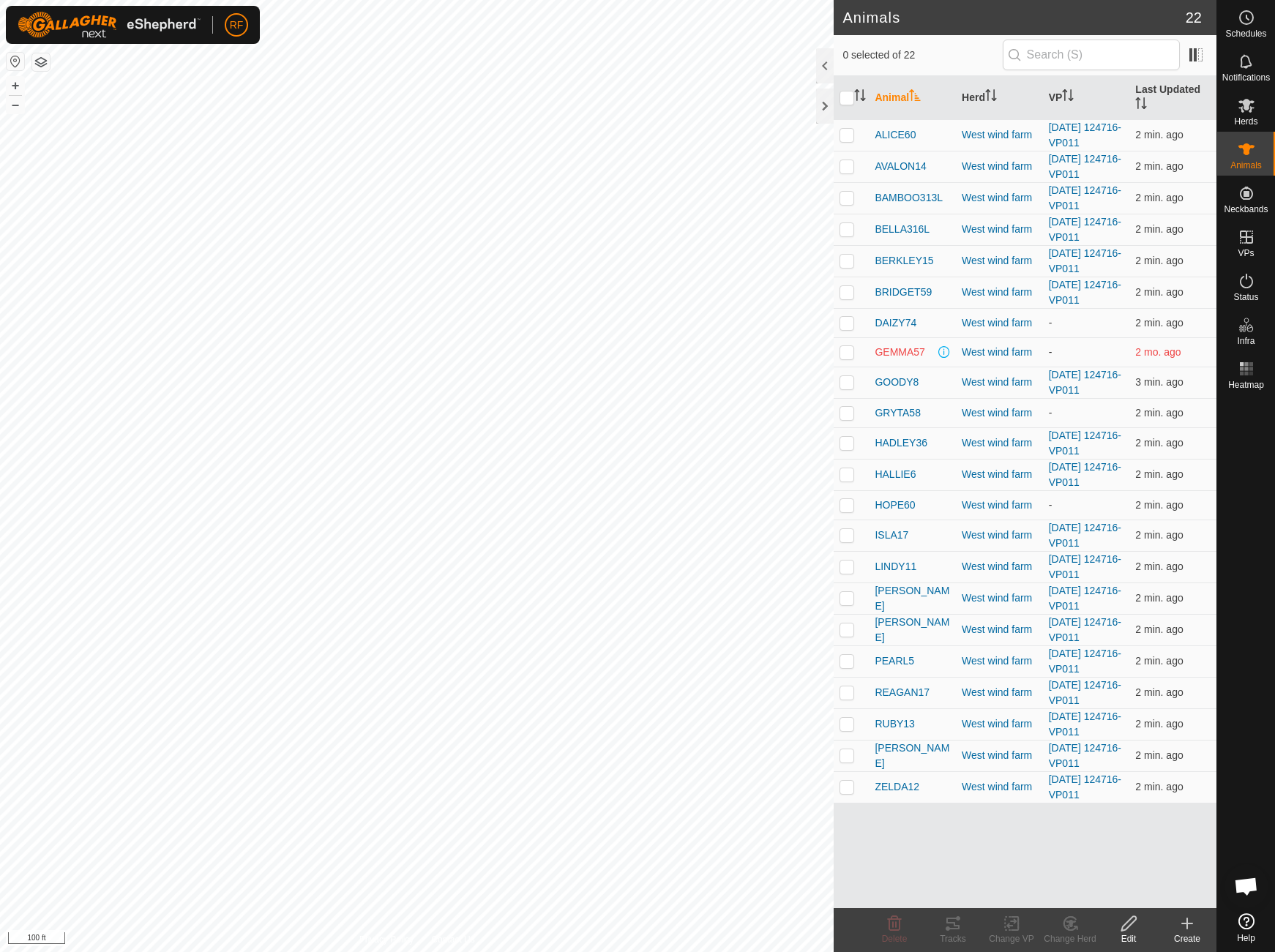
click at [1102, 350] on td "-" at bounding box center [1086, 352] width 87 height 29
click at [891, 348] on span "GEMMA57" at bounding box center [899, 352] width 50 height 15
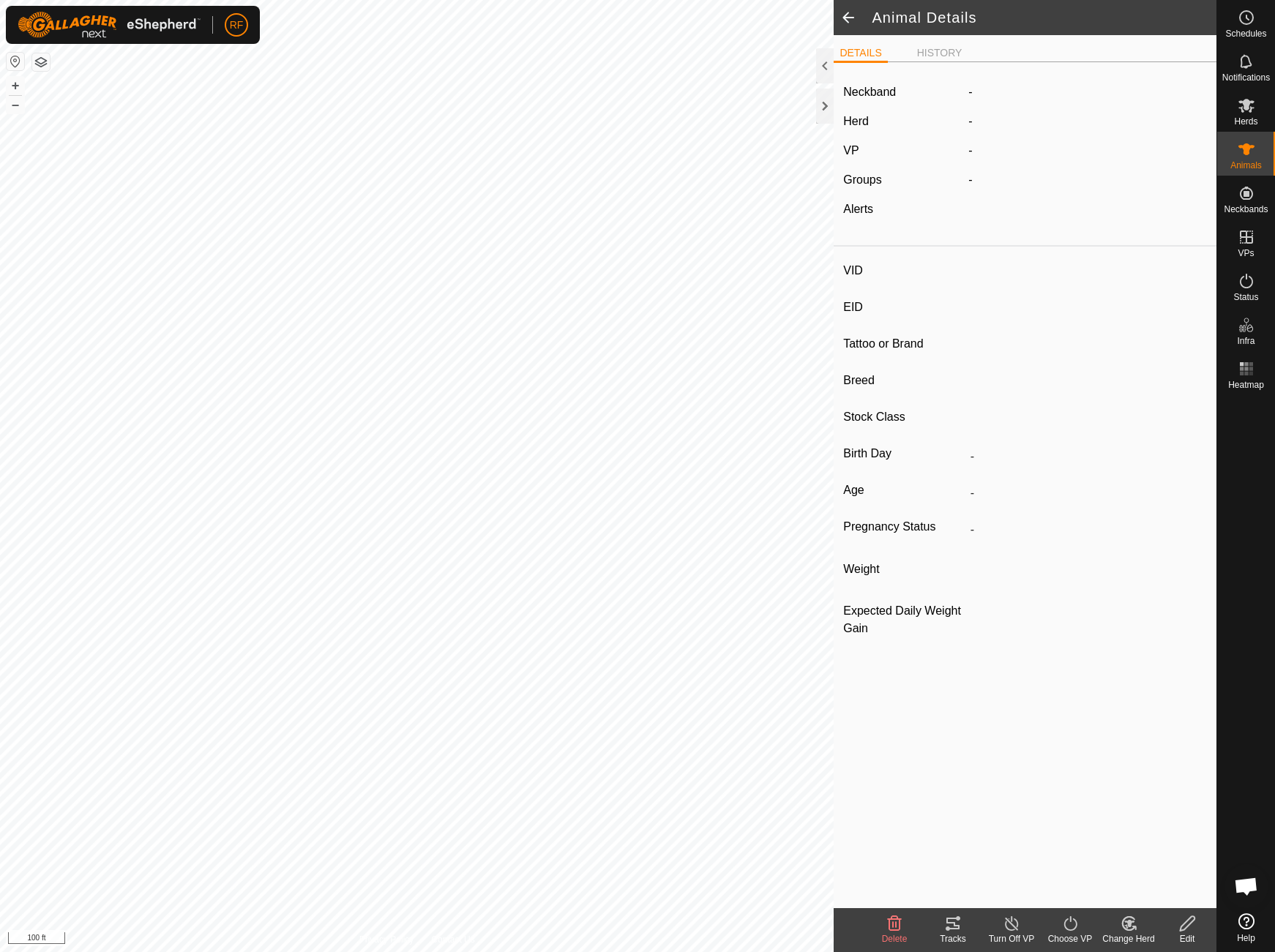
type input "GEMMA57"
type input "-"
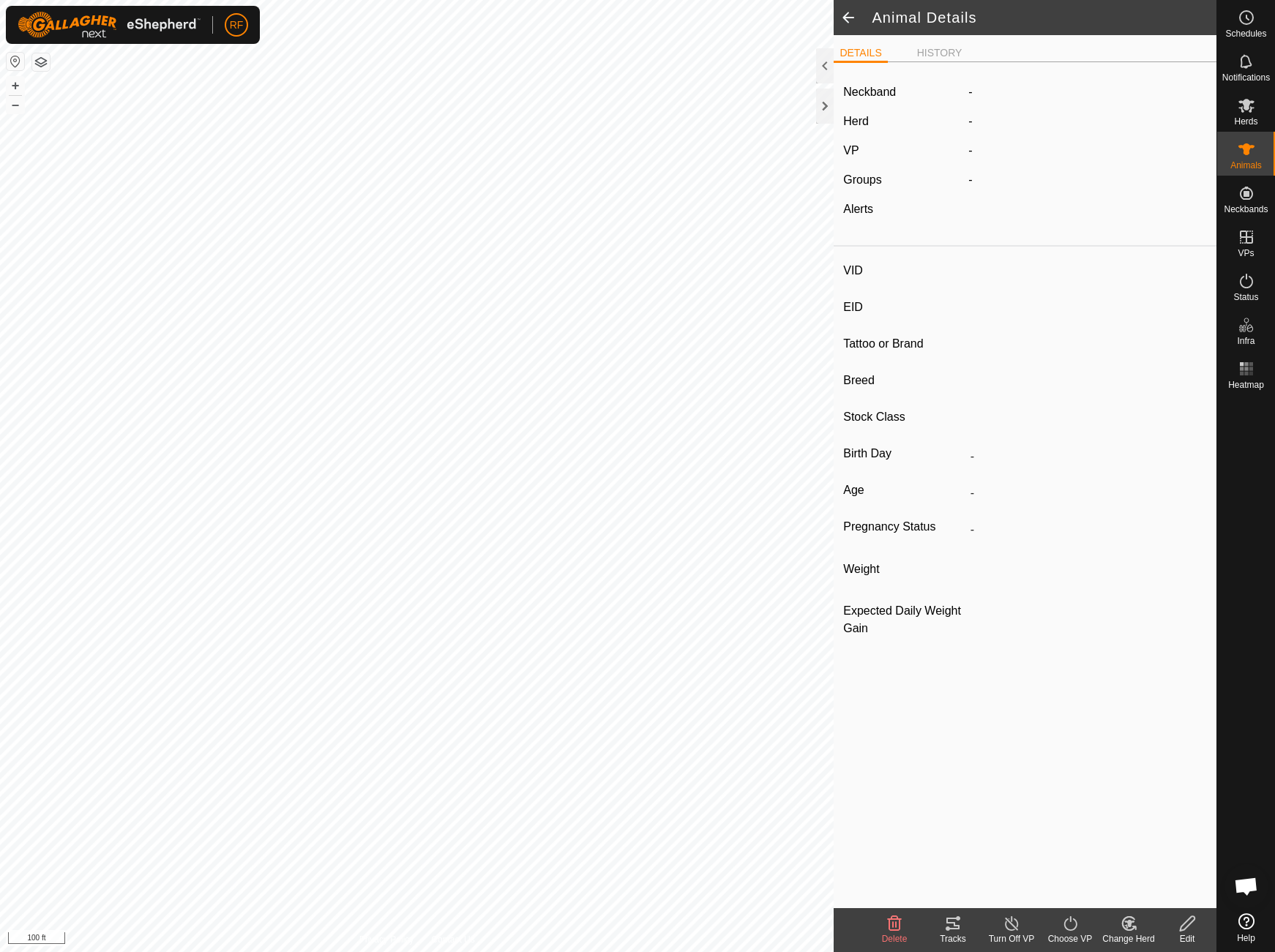
type input "0 kg"
type input "-"
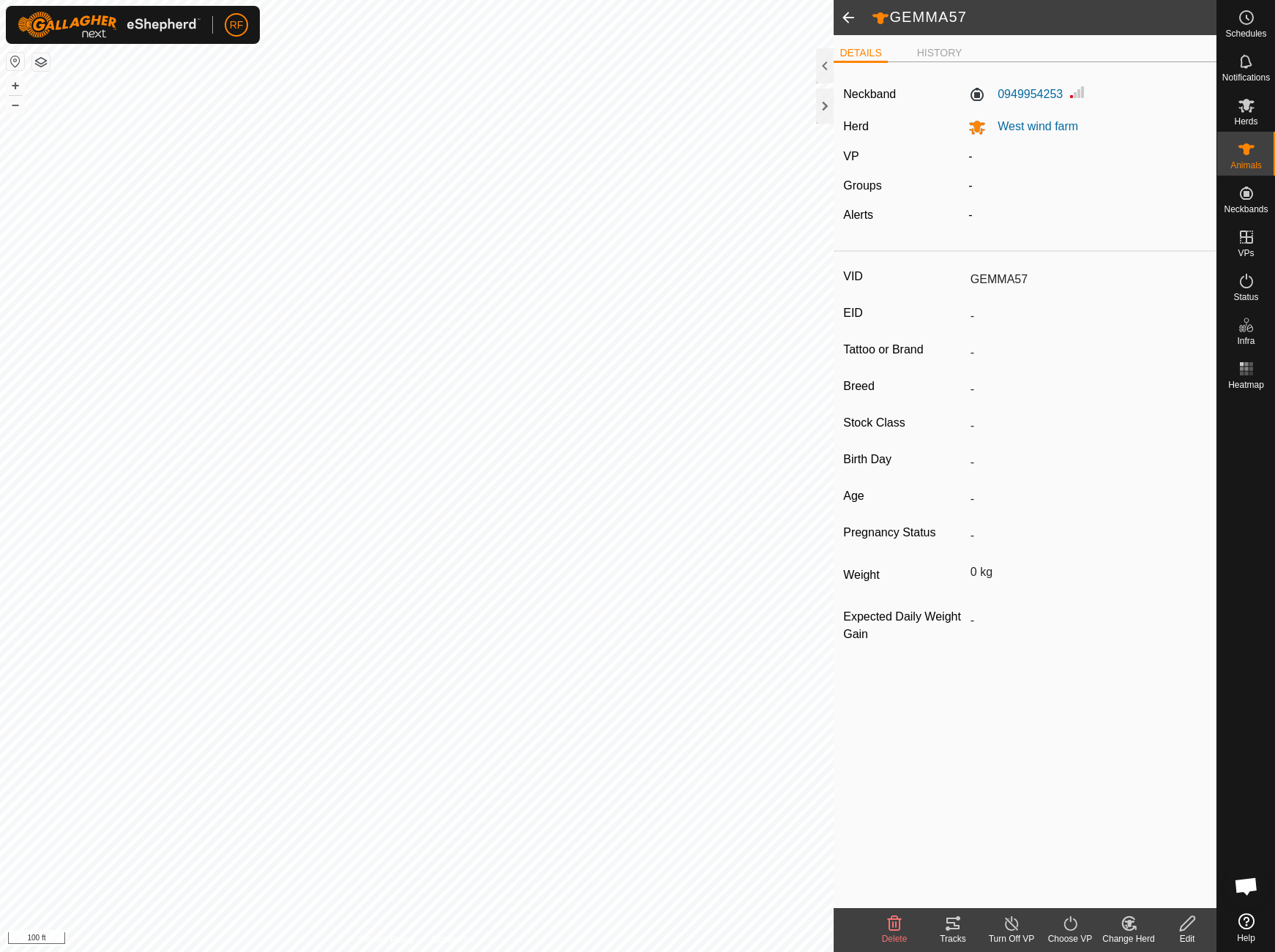
click at [848, 20] on span at bounding box center [848, 17] width 29 height 35
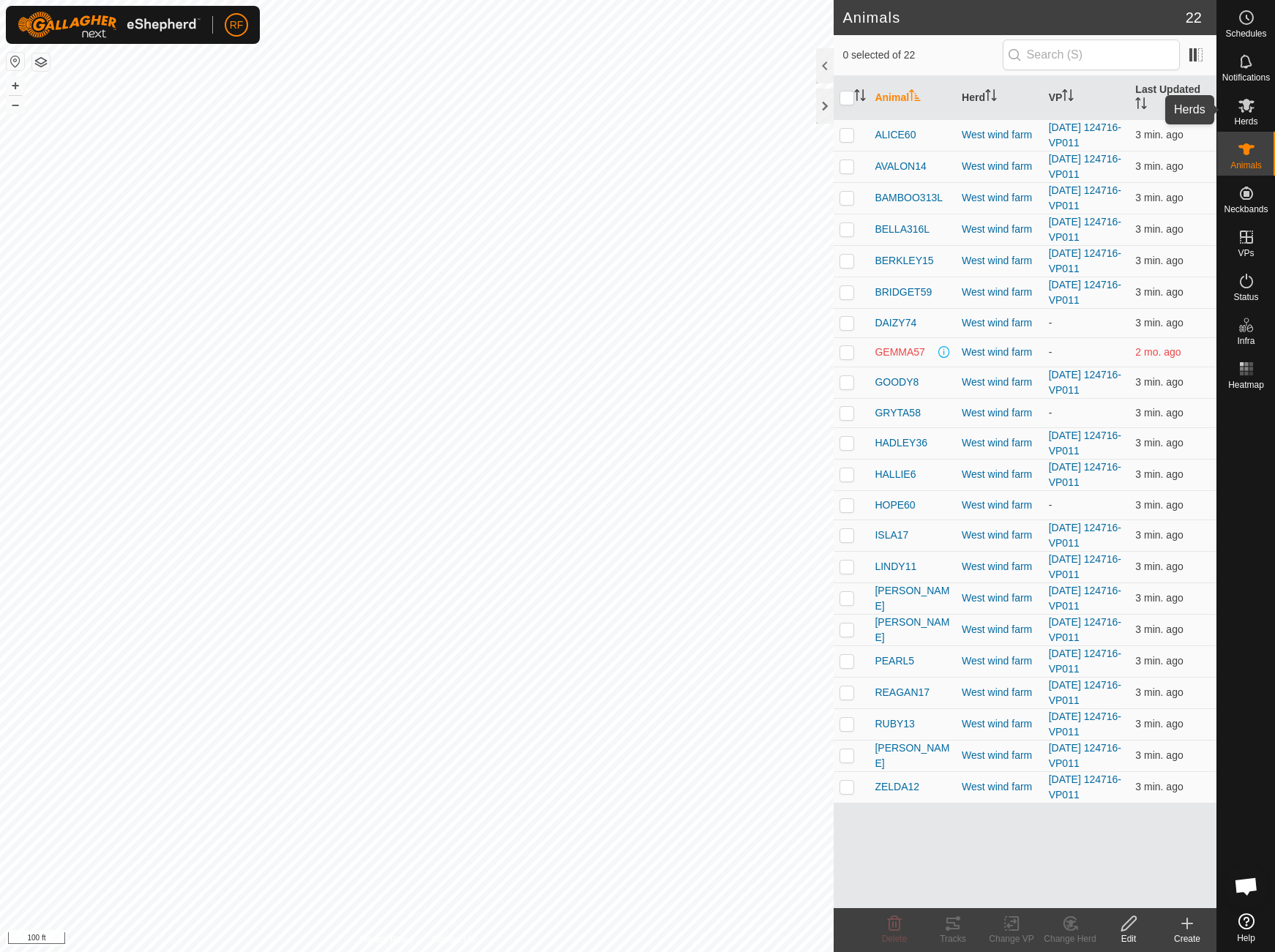
click at [1248, 112] on icon at bounding box center [1247, 105] width 17 height 17
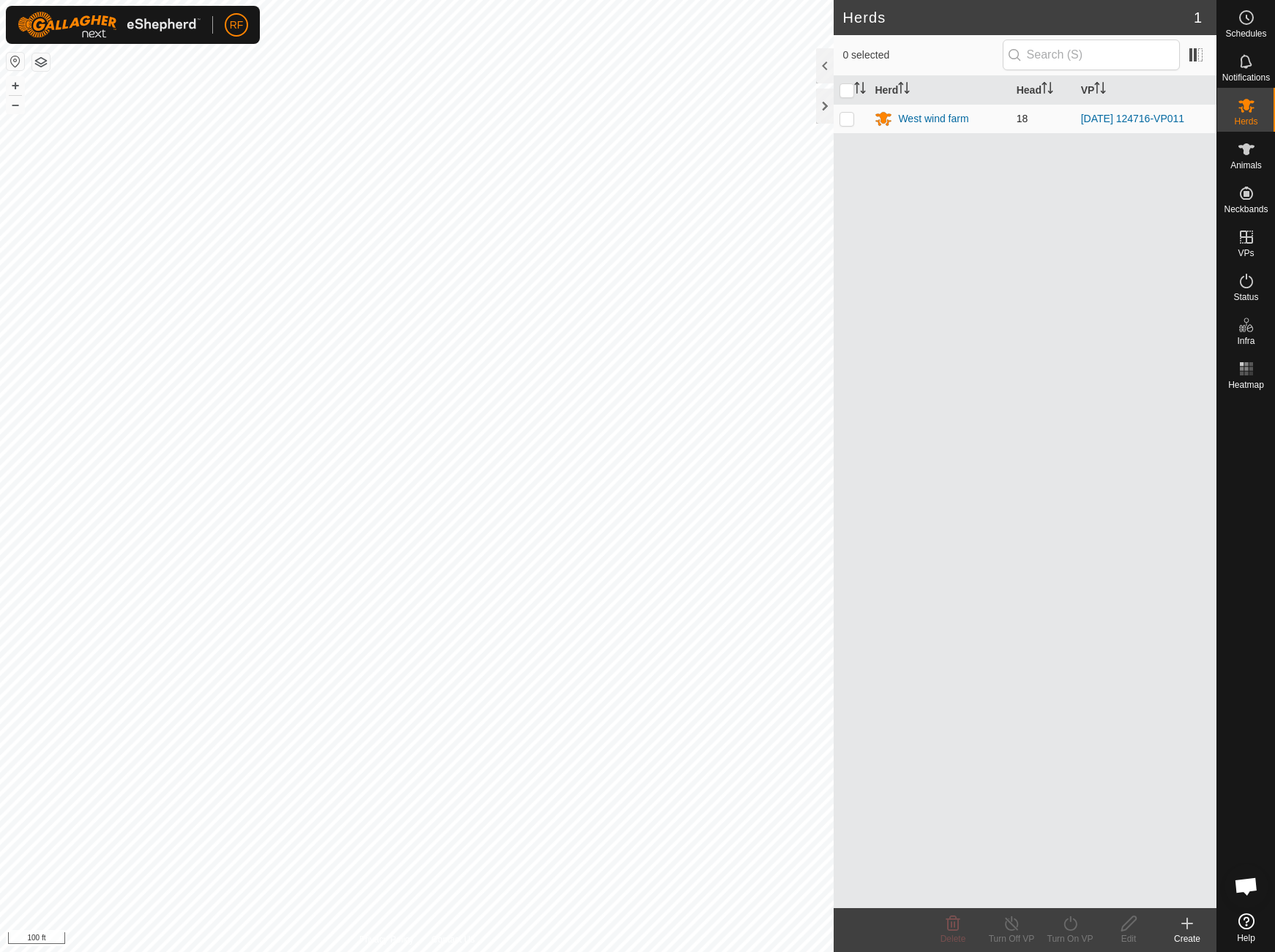
click at [846, 123] on p-checkbox at bounding box center [847, 118] width 15 height 12
checkbox input "true"
click at [1071, 923] on icon at bounding box center [1070, 924] width 18 height 17
click at [906, 569] on div "Herd Head VP West wind farm 18 2025-08-25 124716-VP011" at bounding box center [1025, 492] width 383 height 832
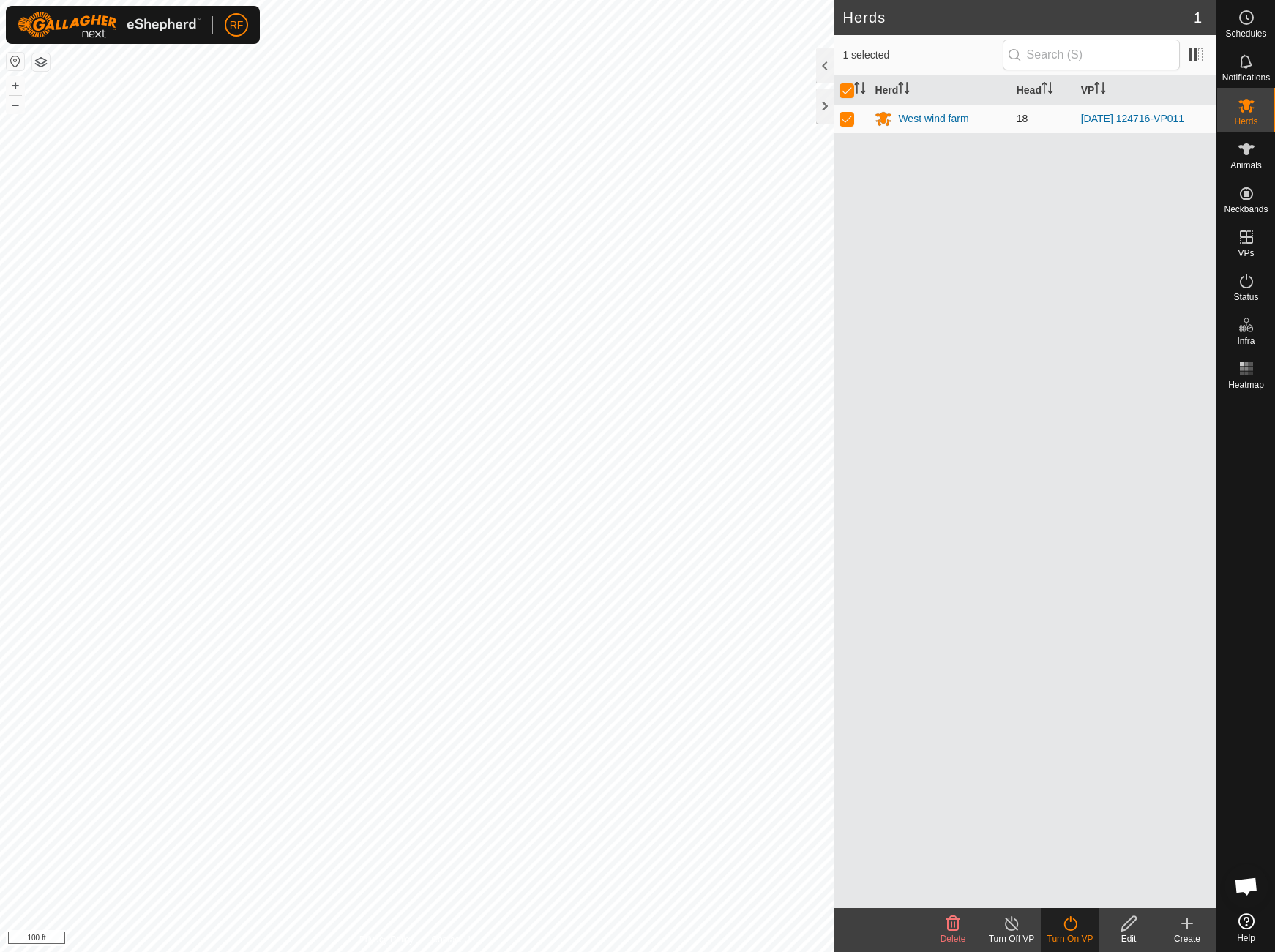
click at [840, 126] on td at bounding box center [851, 118] width 36 height 29
checkbox input "false"
click at [1245, 144] on icon at bounding box center [1247, 149] width 16 height 12
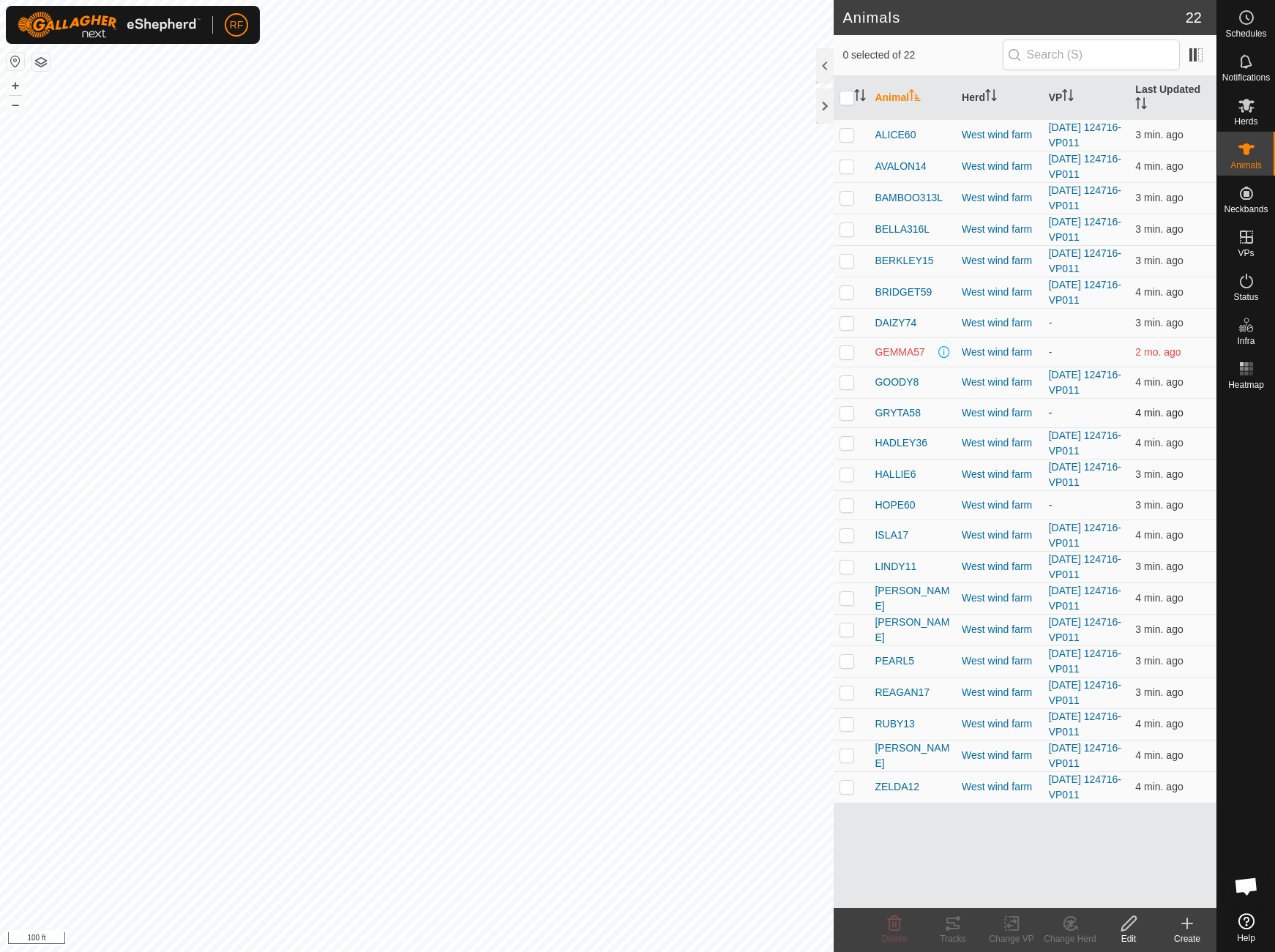
click at [847, 411] on p-checkbox at bounding box center [847, 413] width 15 height 12
checkbox input "true"
drag, startPoint x: 850, startPoint y: 354, endPoint x: 851, endPoint y: 345, distance: 9.1
click at [850, 354] on p-checkbox at bounding box center [847, 352] width 15 height 12
checkbox input "true"
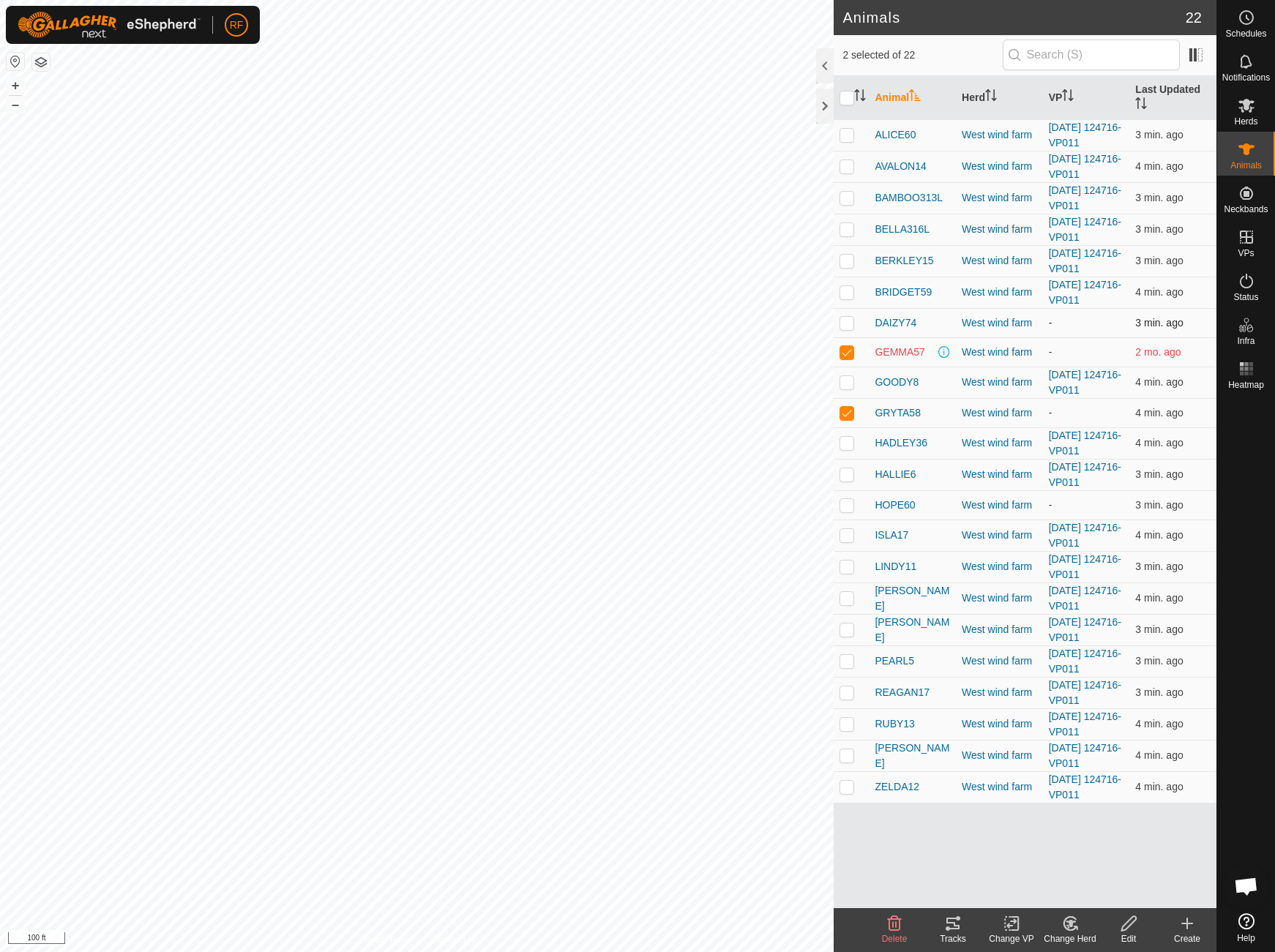
click at [850, 324] on p-checkbox at bounding box center [847, 323] width 15 height 12
checkbox input "true"
click at [848, 506] on p-checkbox at bounding box center [847, 505] width 15 height 12
click at [1008, 922] on icon at bounding box center [1011, 924] width 18 height 17
click at [895, 839] on div "Animal Herd VP Last Updated ALICE60 West wind farm 2025-08-25 124716-VP011 3 mi…" at bounding box center [1025, 492] width 383 height 832
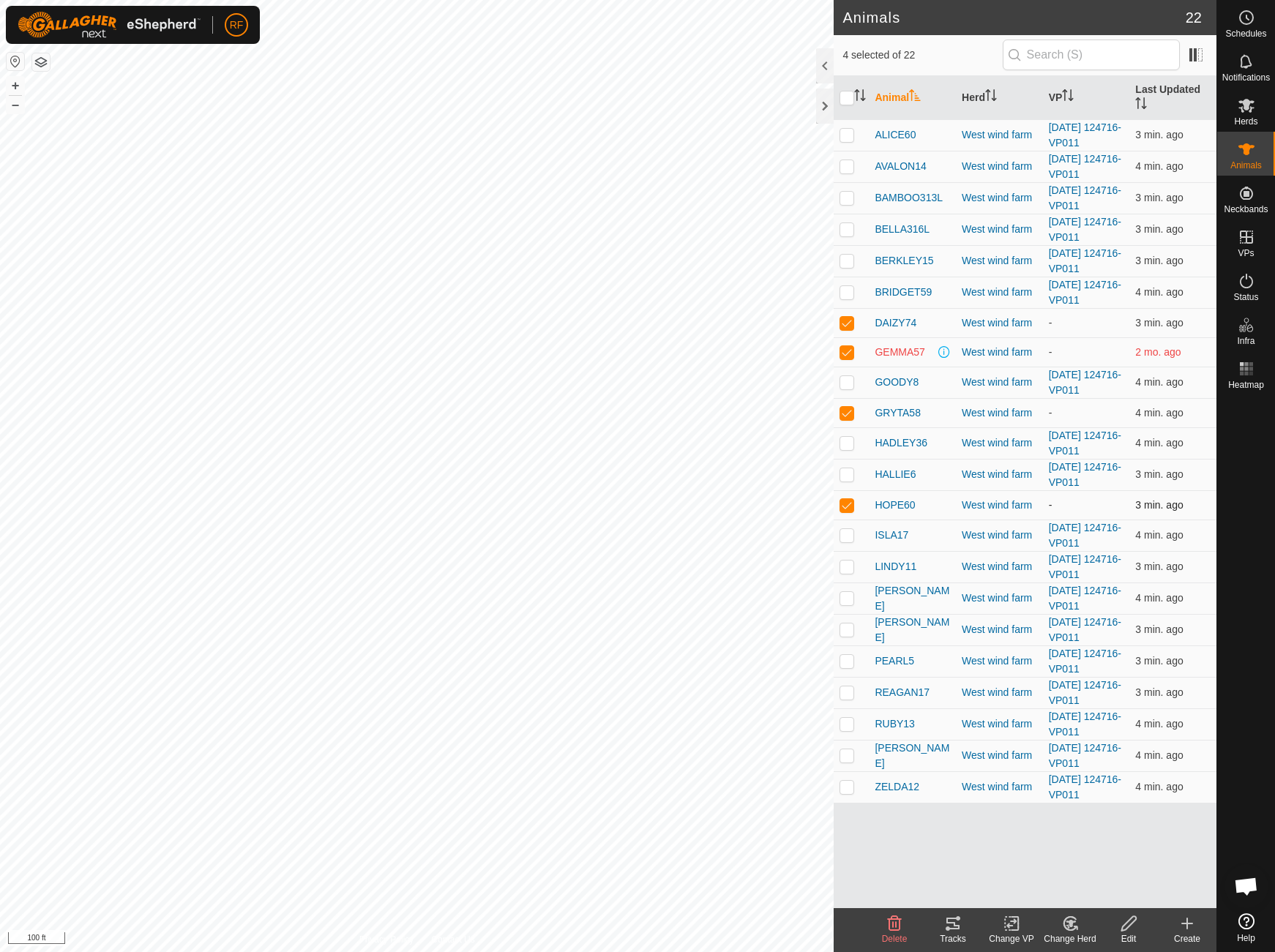
click at [848, 506] on p-checkbox at bounding box center [847, 505] width 15 height 12
checkbox input "false"
click at [850, 411] on p-checkbox at bounding box center [847, 413] width 15 height 12
checkbox input "false"
click at [849, 352] on p-checkbox at bounding box center [847, 352] width 15 height 12
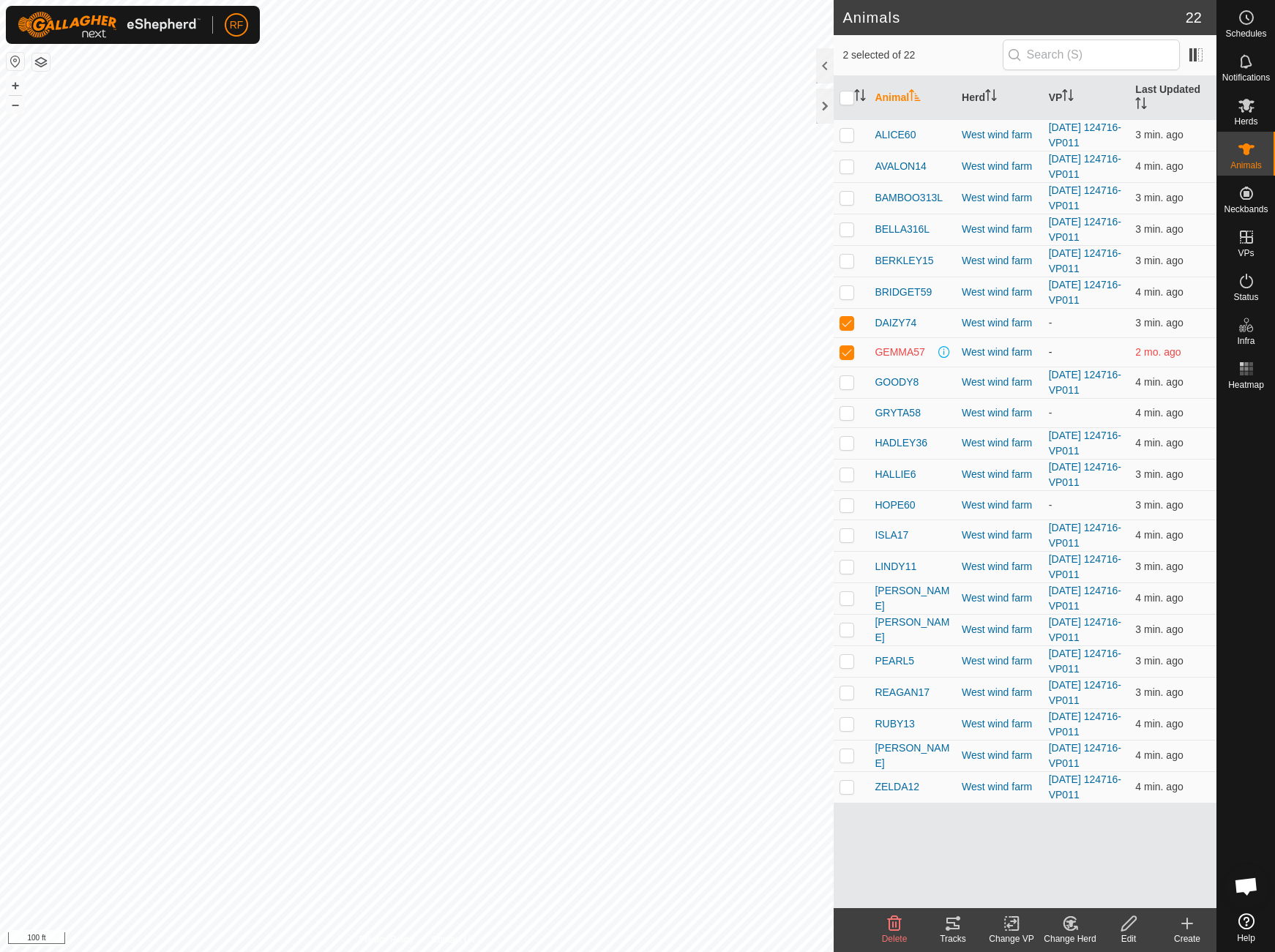
checkbox input "false"
click at [849, 327] on p-checkbox at bounding box center [847, 323] width 15 height 12
checkbox input "false"
click at [267, 113] on link "Logout" at bounding box center [304, 113] width 145 height 24
